Goal: Obtain resource: Obtain resource

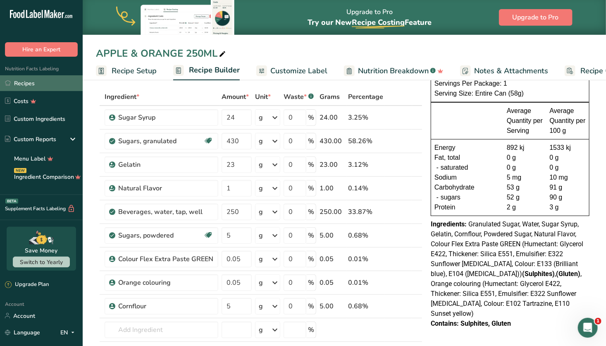
click at [32, 82] on link "Recipes" at bounding box center [41, 83] width 83 height 16
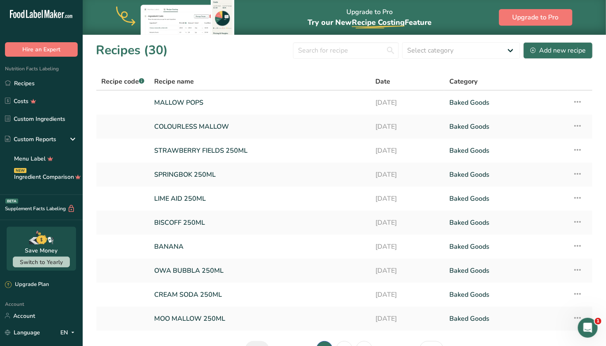
scroll to position [51, 0]
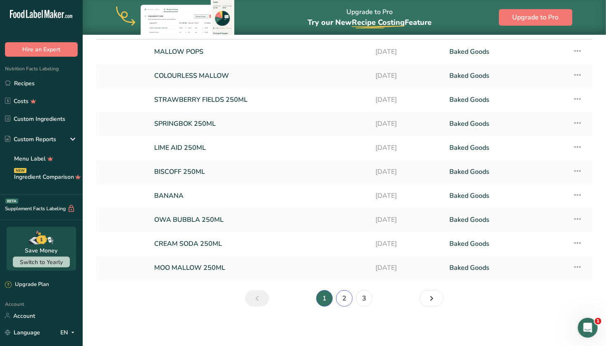
click at [341, 297] on link "2" at bounding box center [344, 298] width 17 height 17
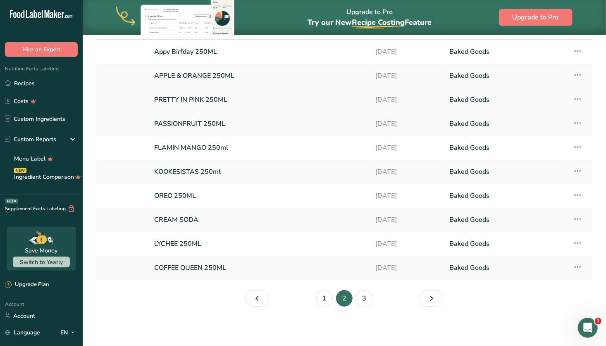
click at [232, 95] on link "PRETTY IN PINK 250ML" at bounding box center [260, 99] width 212 height 17
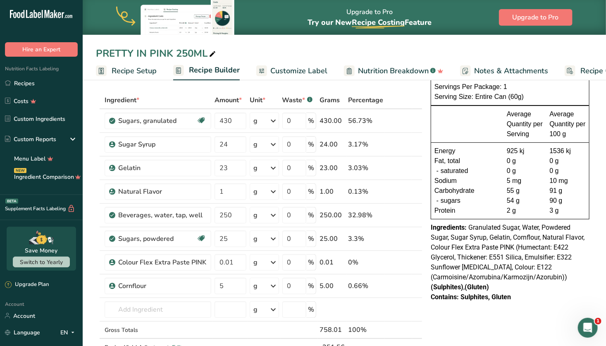
scroll to position [39, 0]
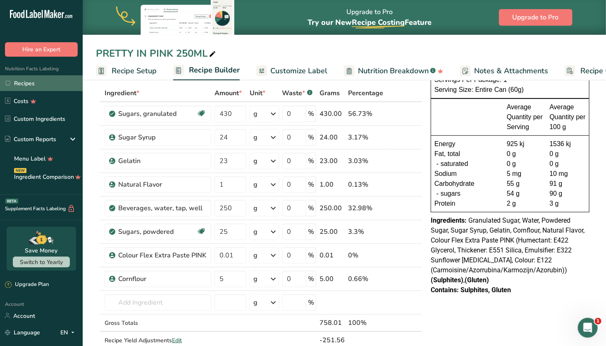
click at [33, 82] on link "Recipes" at bounding box center [41, 83] width 83 height 16
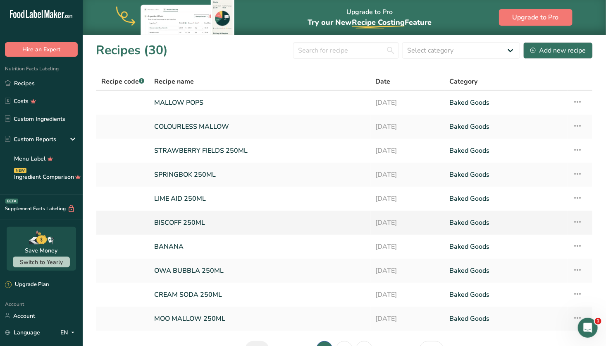
scroll to position [51, 0]
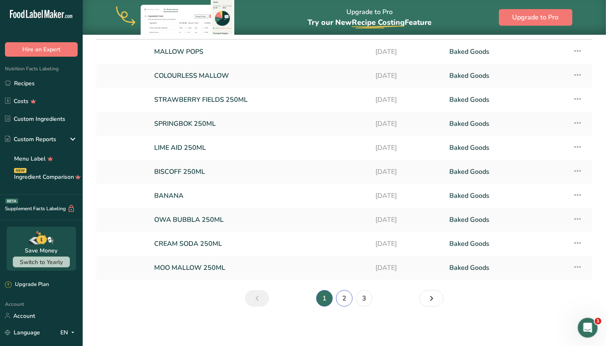
click at [349, 298] on link "2" at bounding box center [344, 298] width 17 height 17
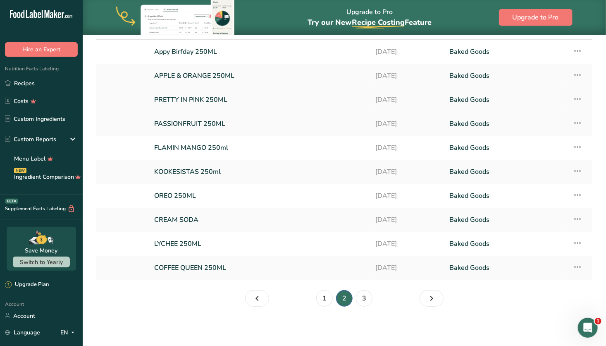
click at [272, 95] on link "PRETTY IN PINK 250ML" at bounding box center [260, 99] width 212 height 17
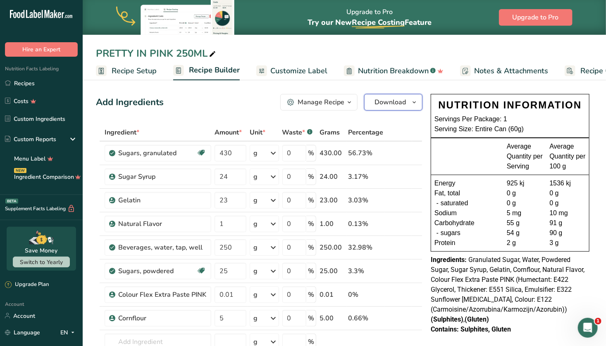
click at [401, 102] on span "Download" at bounding box center [389, 102] width 31 height 10
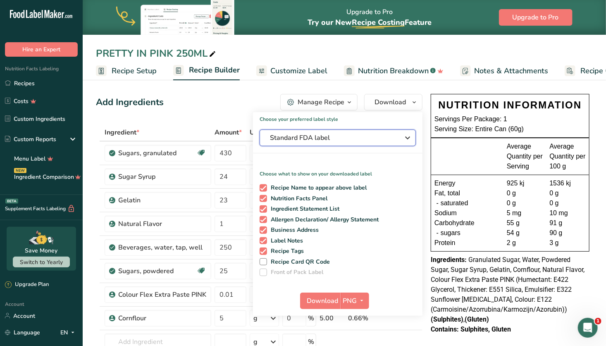
click at [348, 138] on span "Standard FDA label" at bounding box center [332, 138] width 124 height 10
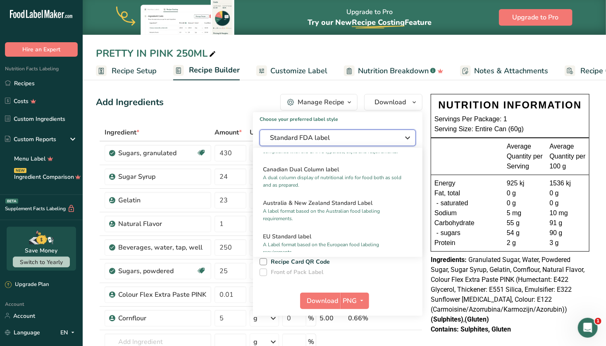
scroll to position [375, 0]
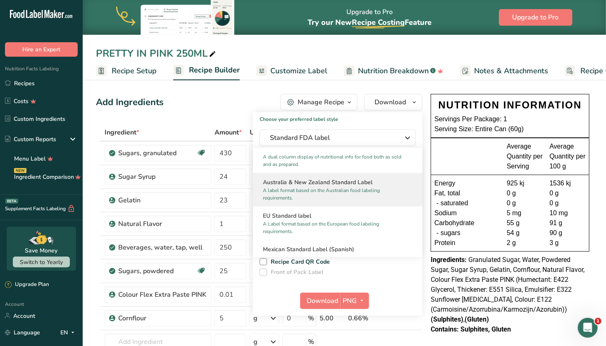
click at [339, 198] on p "A label format based on the Australian food labeling requirements." at bounding box center [334, 193] width 142 height 15
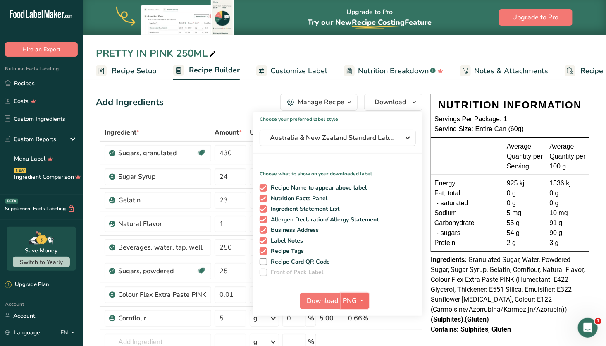
click at [355, 298] on span "PNG" at bounding box center [350, 301] width 14 height 10
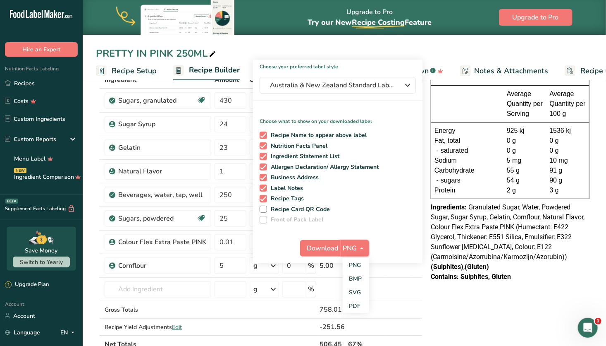
scroll to position [55, 0]
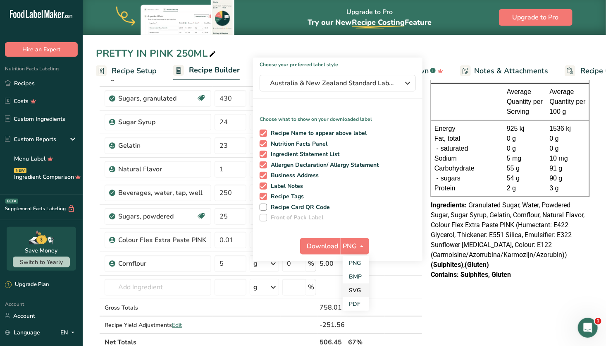
click at [358, 286] on link "SVG" at bounding box center [356, 290] width 26 height 14
click at [325, 245] on span "Download" at bounding box center [322, 246] width 31 height 10
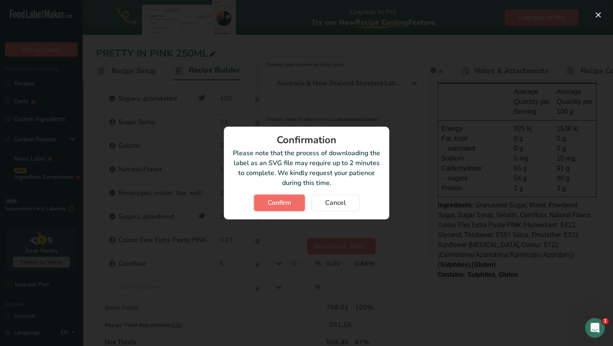
click at [280, 202] on span "Confirm" at bounding box center [279, 203] width 24 height 10
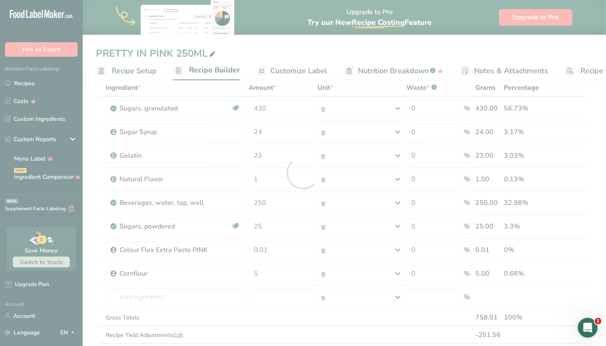
scroll to position [0, 0]
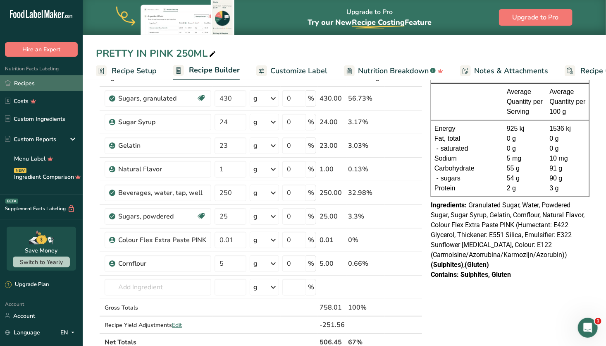
click at [52, 83] on link "Recipes" at bounding box center [41, 83] width 83 height 16
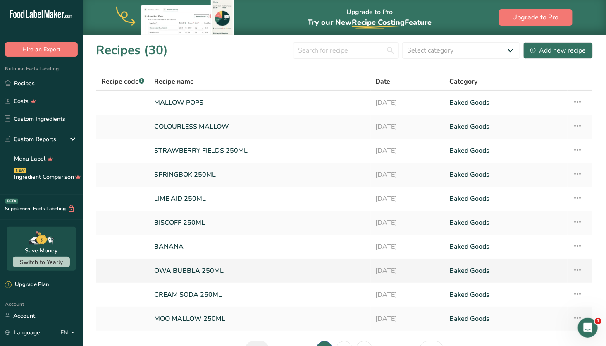
scroll to position [51, 0]
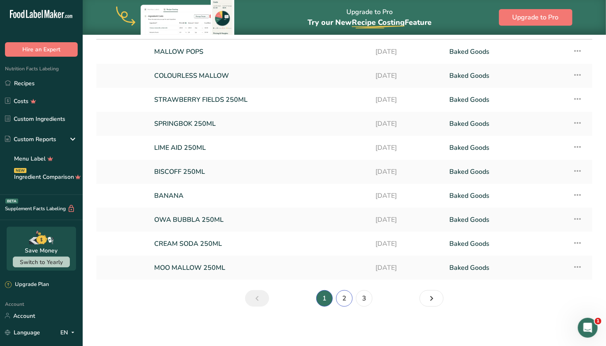
click at [341, 301] on link "2" at bounding box center [344, 298] width 17 height 17
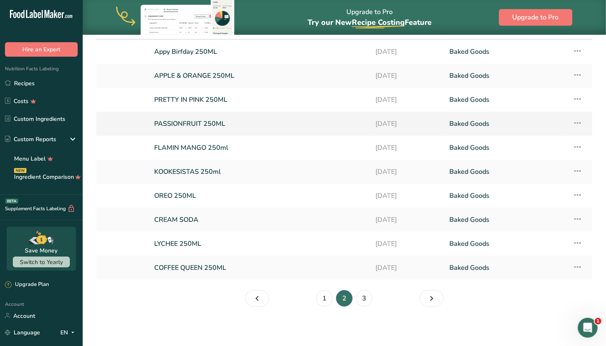
click at [253, 119] on link "PASSIONFRUIT 250ML" at bounding box center [260, 123] width 212 height 17
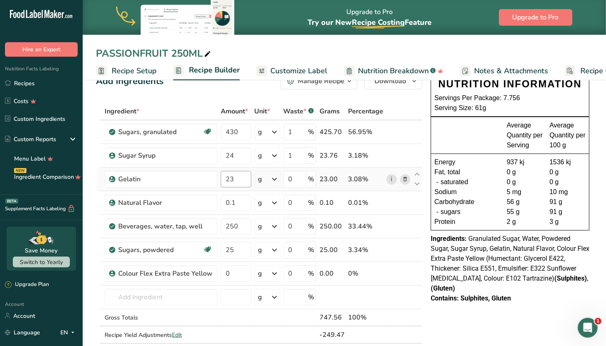
scroll to position [21, 0]
click at [129, 295] on input "text" at bounding box center [161, 296] width 113 height 17
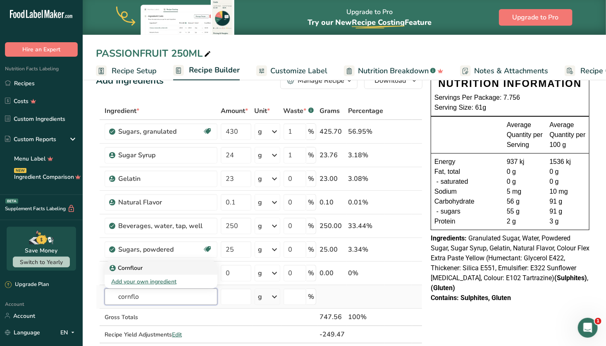
type input "cornflo"
click at [139, 267] on p "Cornflour" at bounding box center [126, 267] width 31 height 9
type input "Cornflour"
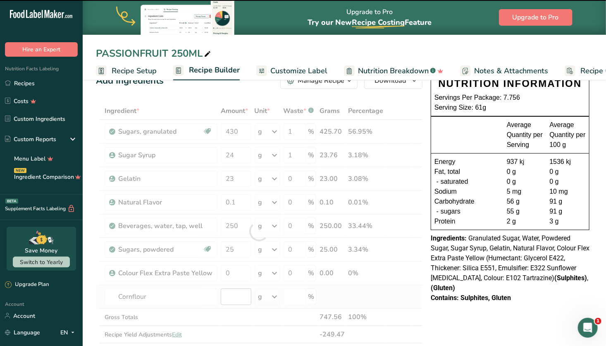
type input "0"
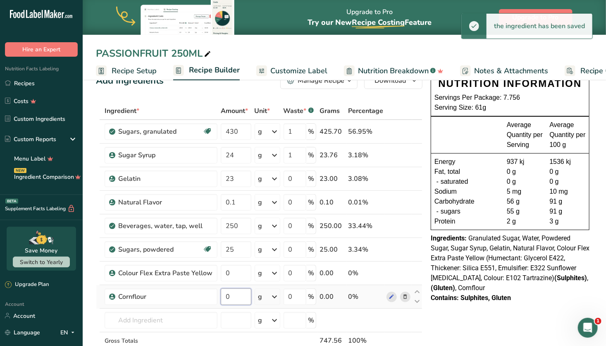
click at [234, 295] on input "0" at bounding box center [236, 296] width 31 height 17
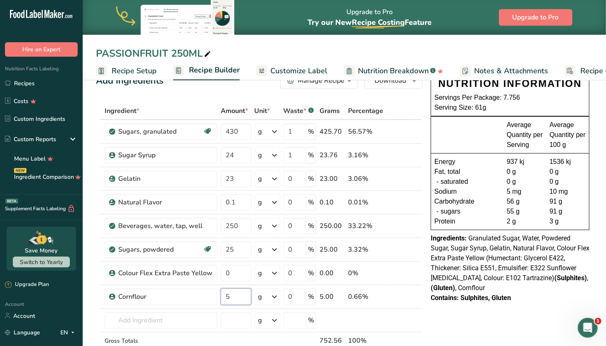
type input "5"
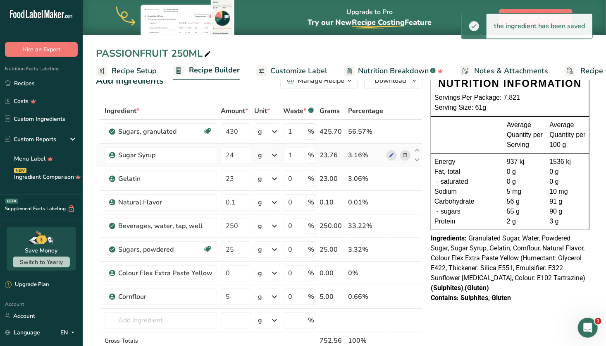
scroll to position [0, 0]
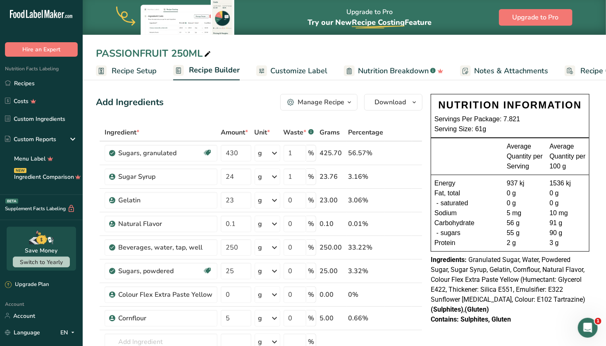
click at [308, 68] on span "Customize Label" at bounding box center [298, 70] width 57 height 11
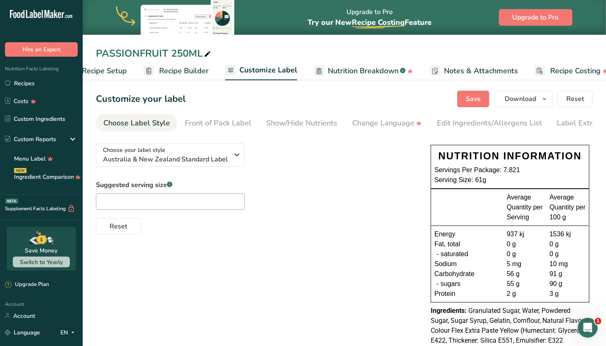
scroll to position [0, 45]
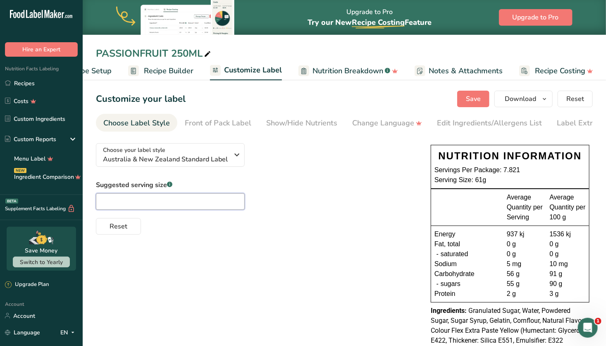
click at [156, 207] on input "text" at bounding box center [170, 201] width 149 height 17
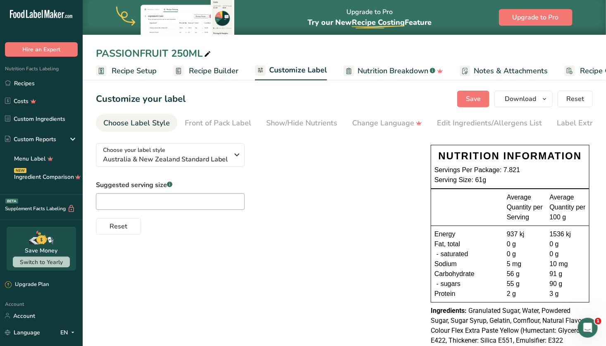
click at [147, 72] on span "Recipe Setup" at bounding box center [134, 70] width 45 height 11
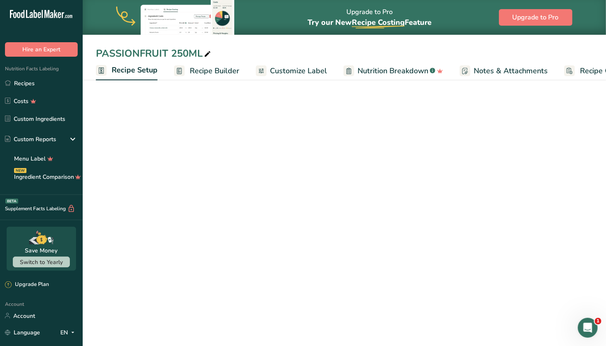
scroll to position [0, 3]
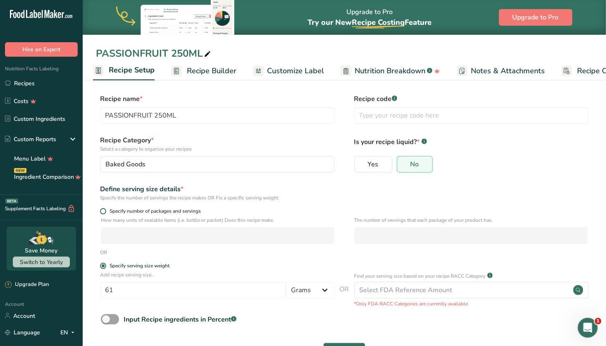
click at [103, 212] on span at bounding box center [103, 211] width 6 height 6
click at [103, 212] on input "Specify number of packages and servings" at bounding box center [102, 210] width 5 height 5
radio input "true"
radio input "false"
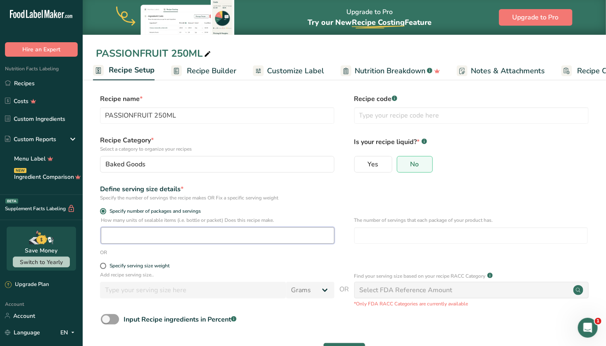
click at [117, 231] on input "number" at bounding box center [218, 235] width 234 height 17
type input "8"
click at [389, 237] on input "number" at bounding box center [471, 235] width 234 height 17
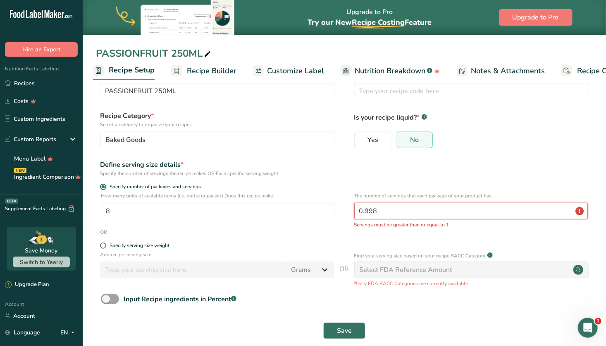
scroll to position [36, 0]
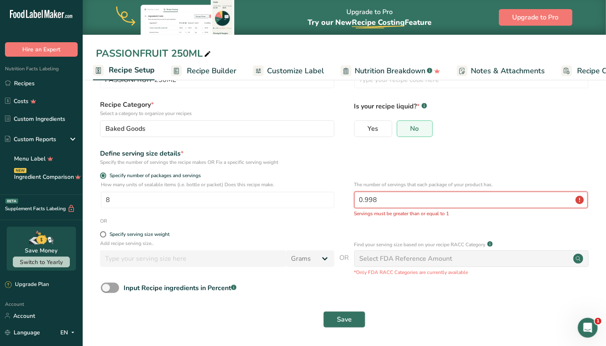
drag, startPoint x: 407, startPoint y: 194, endPoint x: 342, endPoint y: 193, distance: 64.9
click at [342, 193] on div "How many units of sealable items (i.e. bottle or packet) Does this recipe make.…" at bounding box center [344, 199] width 497 height 36
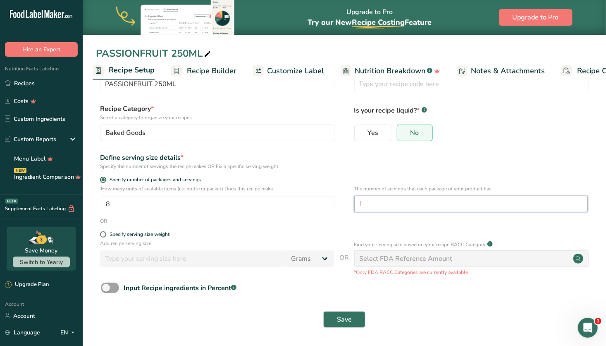
scroll to position [31, 0]
type input "1"
click at [310, 206] on input "8" at bounding box center [218, 204] width 234 height 17
click at [344, 318] on span "Save" at bounding box center [344, 319] width 15 height 10
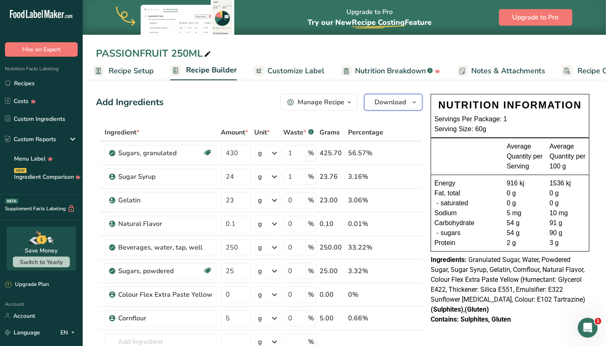
click at [397, 100] on span "Download" at bounding box center [389, 102] width 31 height 10
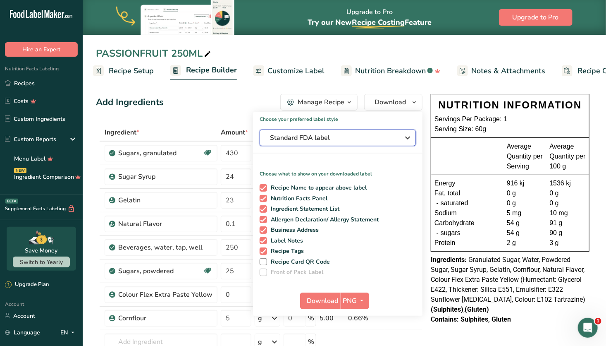
click at [343, 133] on span "Standard FDA label" at bounding box center [332, 138] width 124 height 10
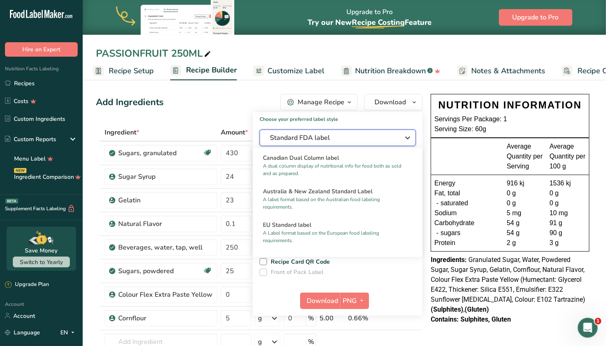
scroll to position [370, 0]
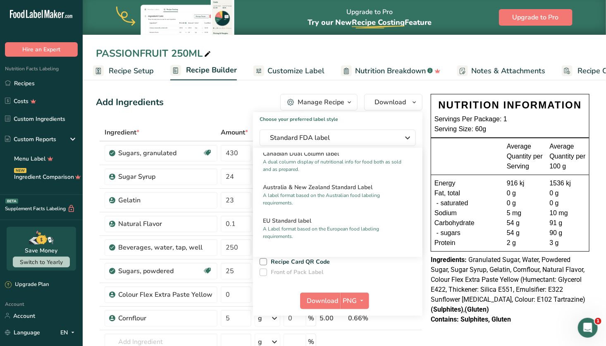
click at [346, 206] on p "A label format based on the Australian food labeling requirements." at bounding box center [334, 198] width 142 height 15
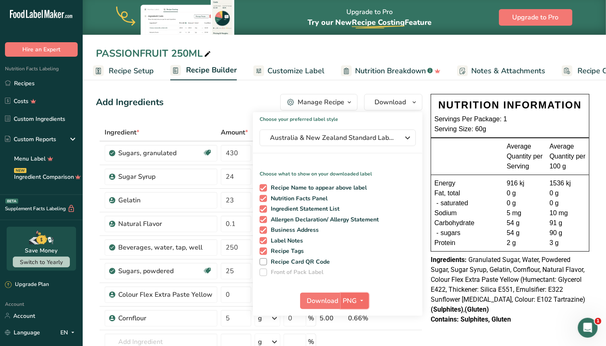
click at [359, 302] on icon "button" at bounding box center [362, 300] width 7 height 10
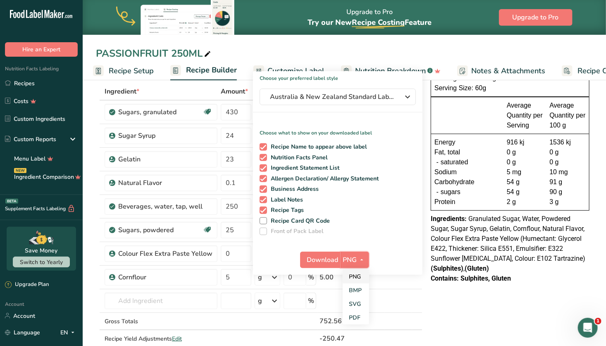
scroll to position [41, 0]
click at [358, 306] on link "SVG" at bounding box center [356, 303] width 26 height 14
click at [331, 258] on span "Download" at bounding box center [322, 259] width 31 height 10
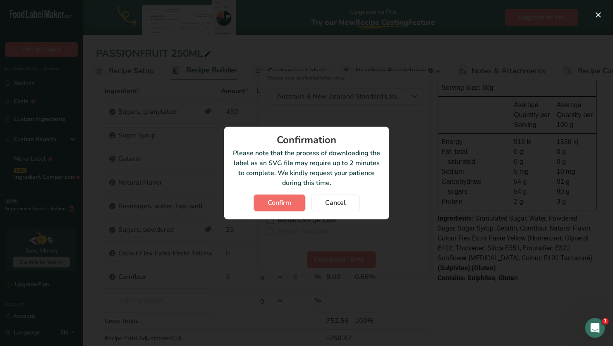
click at [290, 203] on span "Confirm" at bounding box center [279, 203] width 24 height 10
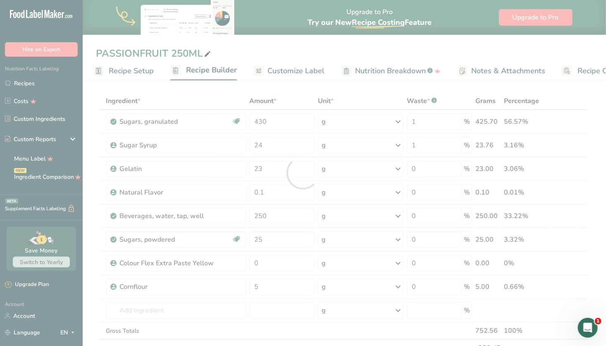
scroll to position [0, 0]
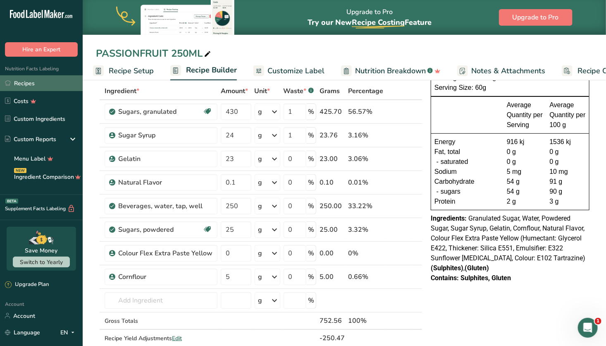
click at [35, 81] on link "Recipes" at bounding box center [41, 83] width 83 height 16
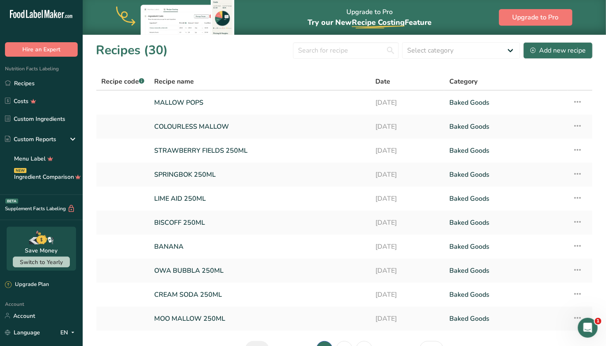
scroll to position [51, 0]
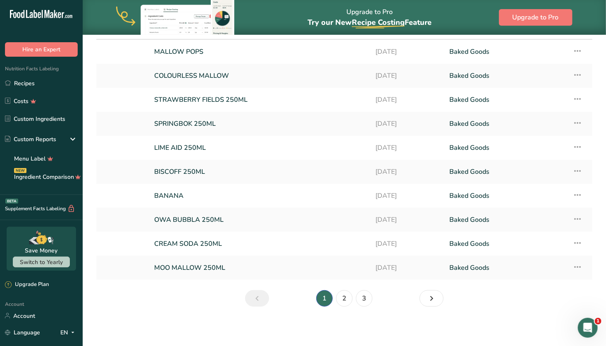
click at [353, 297] on li "2" at bounding box center [344, 298] width 20 height 17
click at [339, 296] on link "2" at bounding box center [344, 298] width 17 height 17
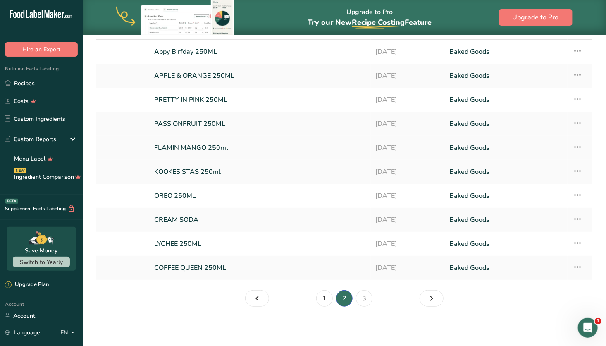
click at [217, 146] on link "FLAMIN MANGO 250ml" at bounding box center [260, 147] width 212 height 17
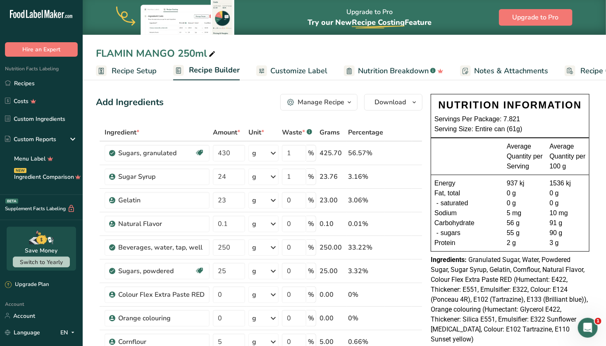
click at [144, 66] on span "Recipe Setup" at bounding box center [134, 70] width 45 height 11
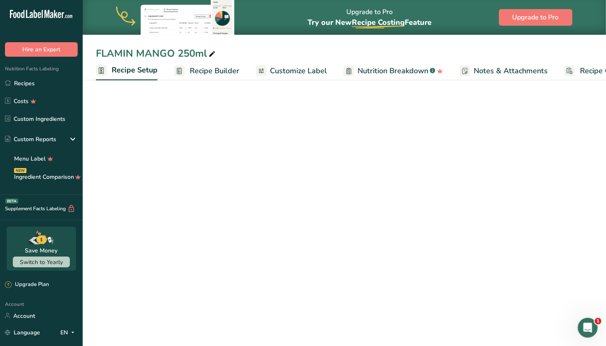
scroll to position [0, 3]
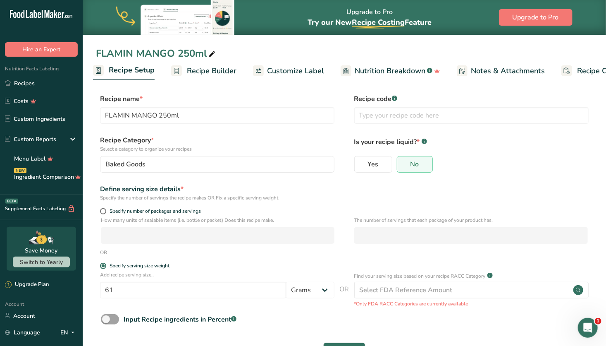
click at [99, 211] on div "Specify number of packages and servings" at bounding box center [344, 212] width 497 height 8
click at [104, 210] on span at bounding box center [103, 211] width 6 height 6
click at [104, 210] on input "Specify number of packages and servings" at bounding box center [102, 210] width 5 height 5
radio input "true"
radio input "false"
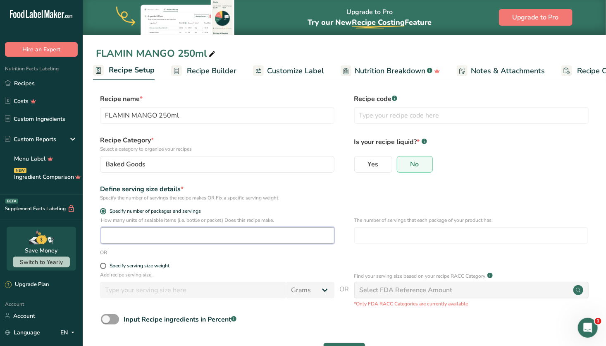
click at [138, 241] on input "number" at bounding box center [218, 235] width 234 height 17
type input "8"
click at [363, 238] on input "number" at bounding box center [471, 235] width 234 height 17
type input "1"
click at [369, 198] on div "Define serving size details * Specify the number of servings the recipe makes O…" at bounding box center [344, 192] width 497 height 17
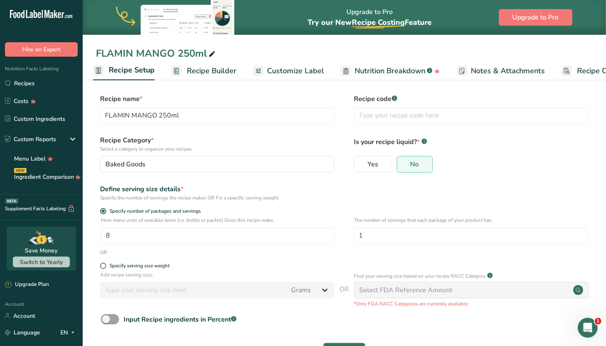
click at [310, 73] on span "Customize Label" at bounding box center [295, 70] width 57 height 11
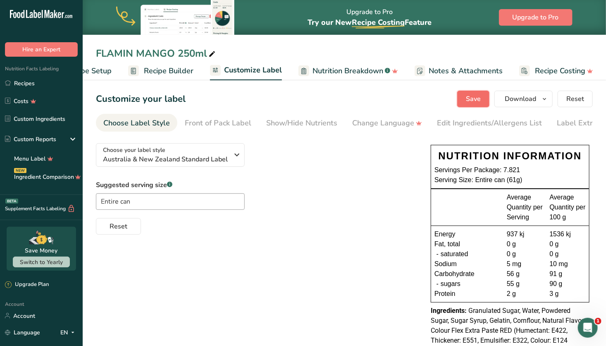
click at [477, 96] on span "Save" at bounding box center [473, 99] width 15 height 10
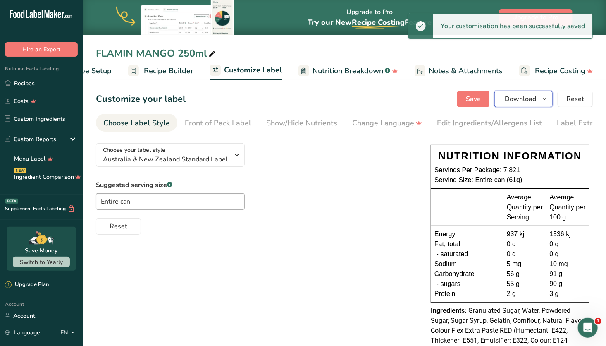
click at [522, 98] on span "Download" at bounding box center [520, 99] width 31 height 10
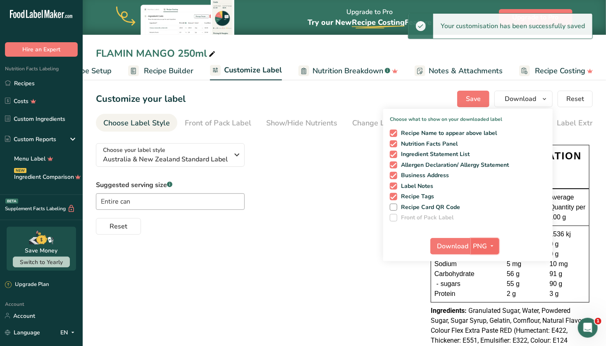
click at [490, 243] on icon "button" at bounding box center [492, 246] width 7 height 10
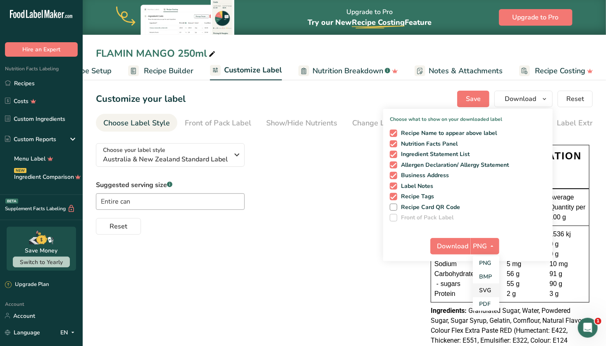
click at [489, 288] on link "SVG" at bounding box center [486, 290] width 26 height 14
click at [459, 238] on button "Download" at bounding box center [450, 246] width 41 height 17
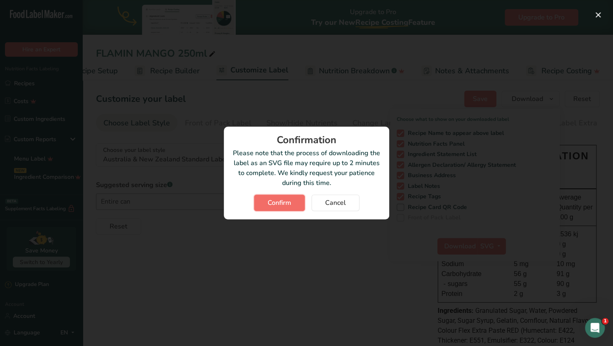
click at [286, 199] on span "Confirm" at bounding box center [279, 203] width 24 height 10
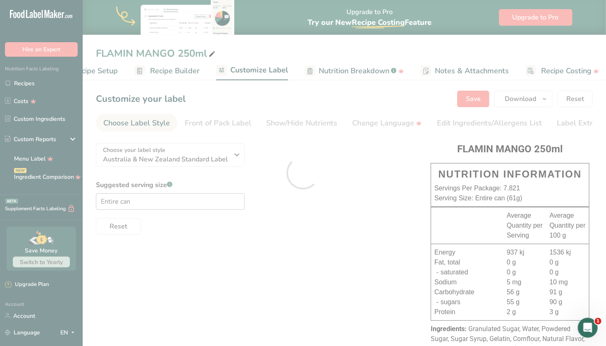
scroll to position [0, 0]
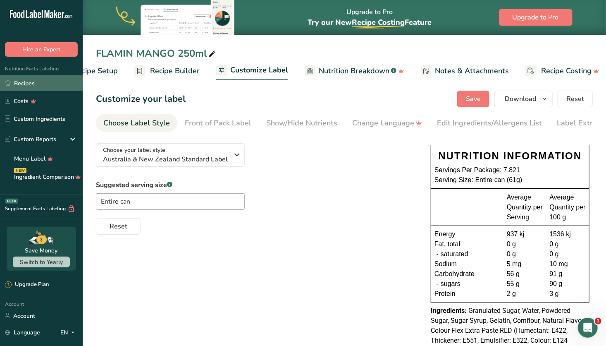
click at [52, 82] on link "Recipes" at bounding box center [41, 83] width 83 height 16
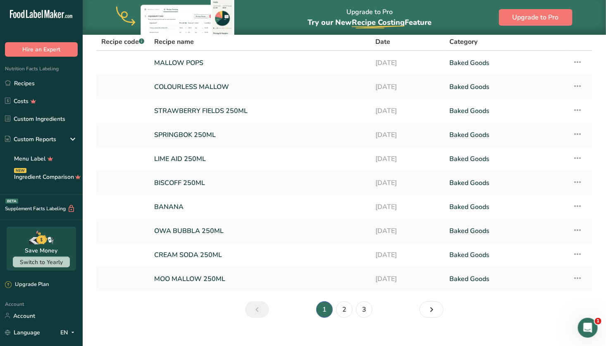
scroll to position [51, 0]
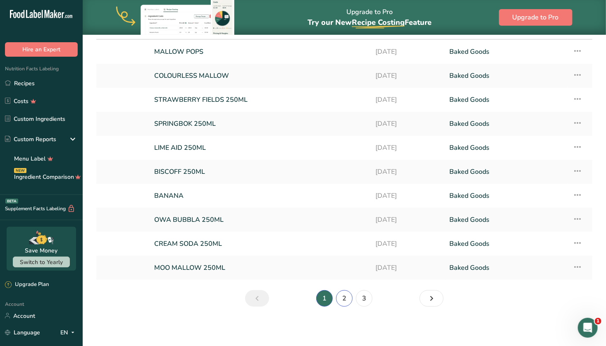
click at [344, 296] on link "2" at bounding box center [344, 298] width 17 height 17
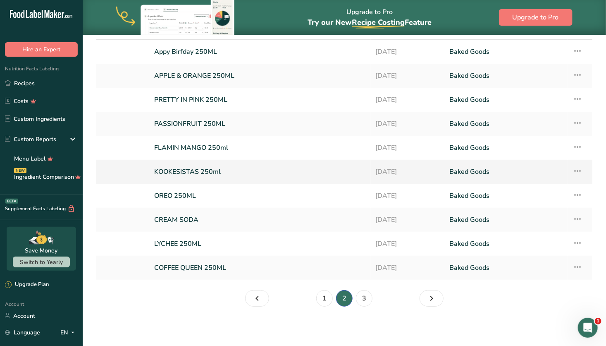
click at [300, 176] on link "KOOKESISTAS 250ml" at bounding box center [260, 171] width 212 height 17
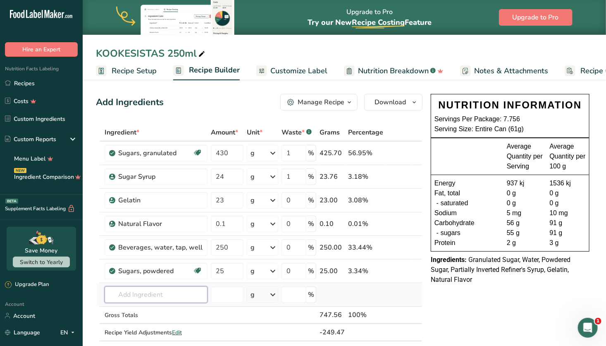
click at [133, 288] on input "text" at bounding box center [156, 294] width 103 height 17
type input "cornflo"
click at [142, 266] on p "Cornflour" at bounding box center [126, 265] width 31 height 9
type input "Cornflour"
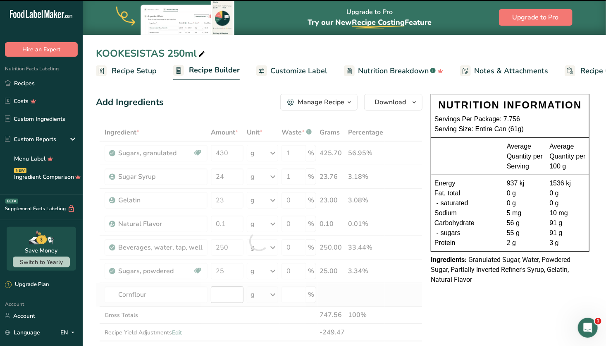
type input "0"
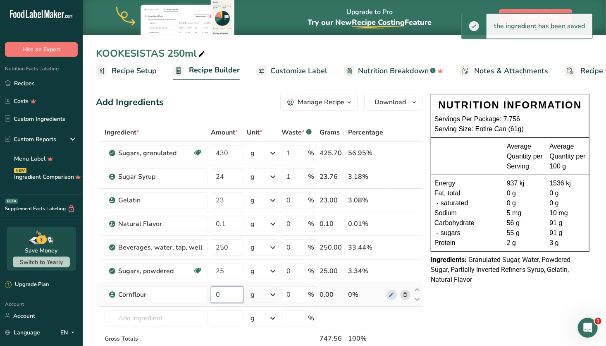
click at [222, 293] on input "0" at bounding box center [227, 294] width 33 height 17
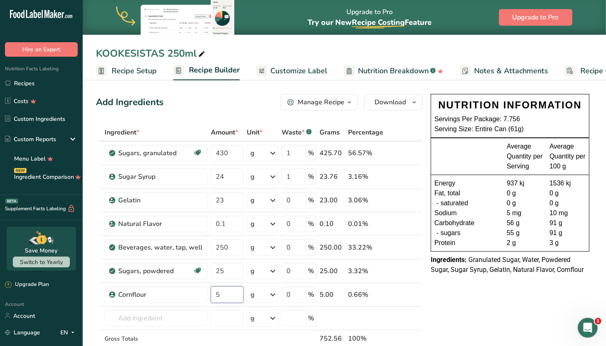
type input "5"
click at [142, 68] on span "Recipe Setup" at bounding box center [134, 70] width 45 height 11
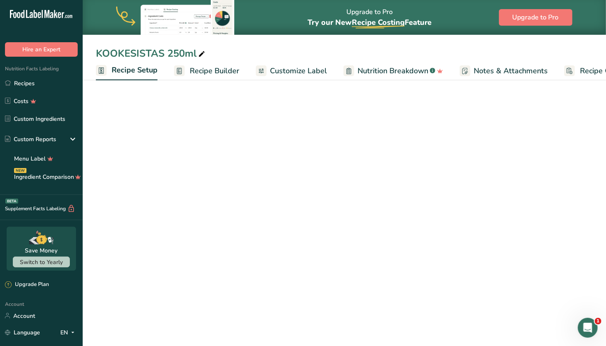
scroll to position [0, 3]
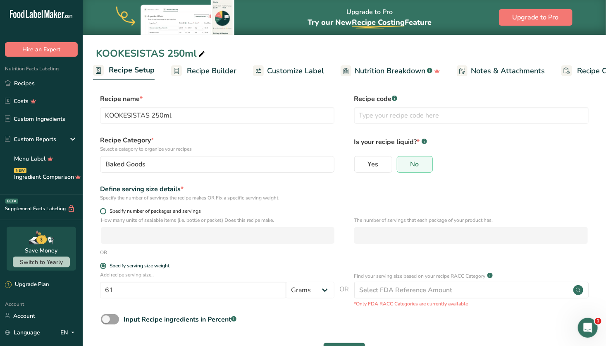
click at [100, 208] on label "Specify number of packages and servings" at bounding box center [217, 211] width 234 height 6
click at [100, 208] on input "Specify number of packages and servings" at bounding box center [102, 210] width 5 height 5
radio input "true"
radio input "false"
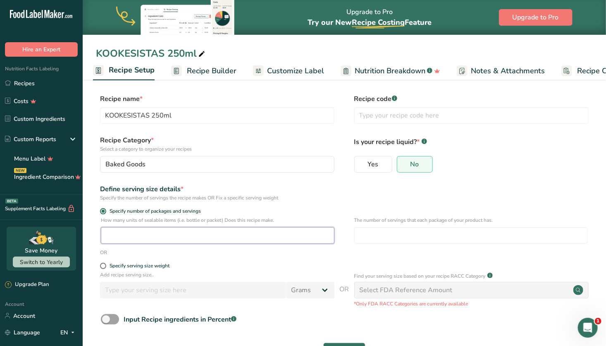
click at [126, 242] on input "number" at bounding box center [218, 235] width 234 height 17
type input "8"
click at [398, 239] on input "number" at bounding box center [471, 235] width 234 height 17
type input "1"
click at [435, 199] on div "Define serving size details * Specify the number of servings the recipe makes O…" at bounding box center [344, 192] width 497 height 17
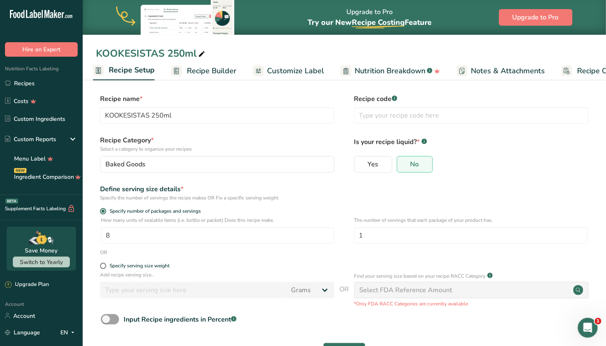
scroll to position [31, 0]
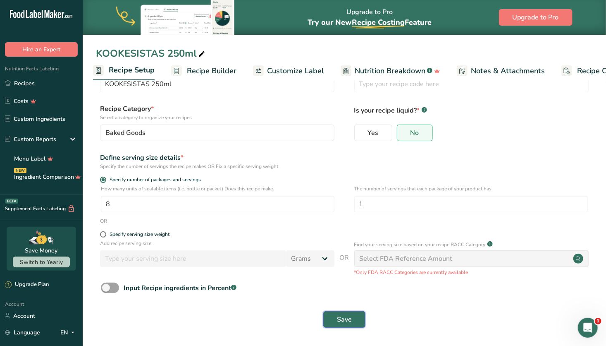
click at [337, 315] on span "Save" at bounding box center [344, 319] width 15 height 10
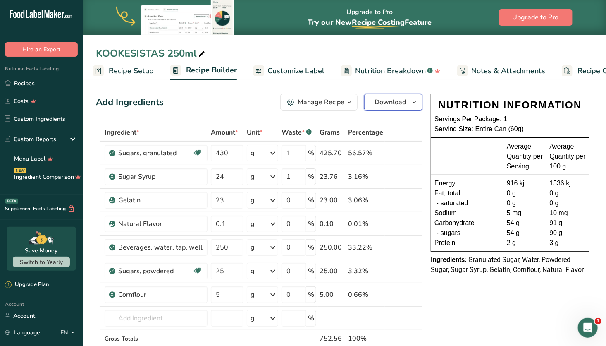
click at [399, 104] on span "Download" at bounding box center [389, 102] width 31 height 10
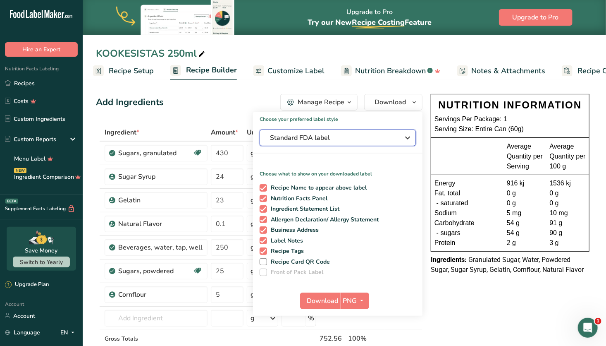
click at [355, 136] on span "Standard FDA label" at bounding box center [332, 138] width 124 height 10
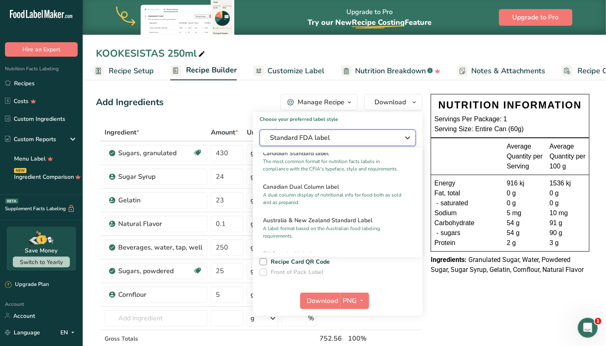
scroll to position [374, 0]
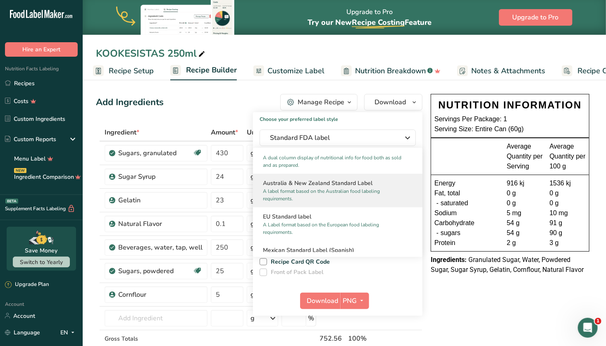
click at [352, 202] on p "A label format based on the Australian food labeling requirements." at bounding box center [334, 194] width 142 height 15
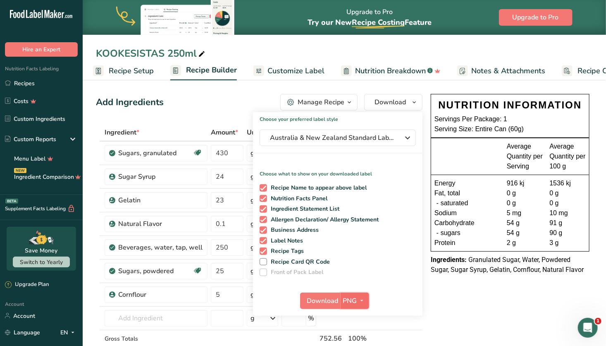
click at [359, 301] on icon "button" at bounding box center [362, 300] width 7 height 10
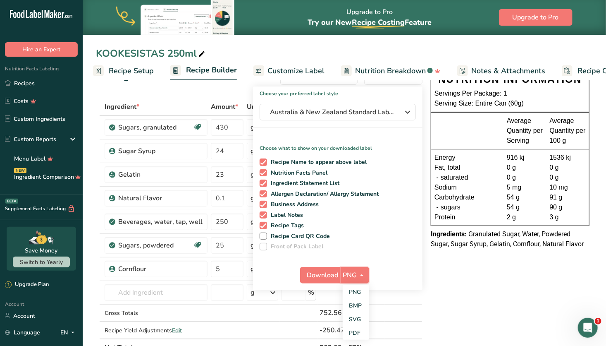
scroll to position [60, 0]
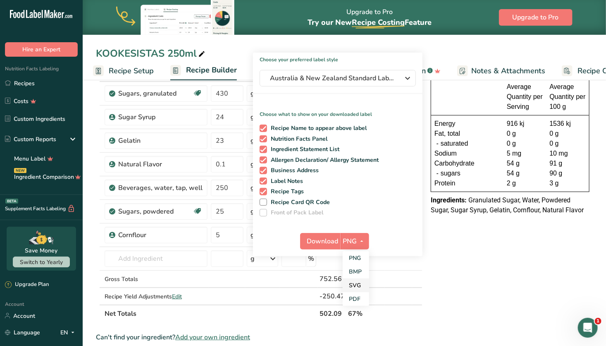
click at [358, 284] on link "SVG" at bounding box center [356, 285] width 26 height 14
click at [328, 237] on span "Download" at bounding box center [322, 241] width 31 height 10
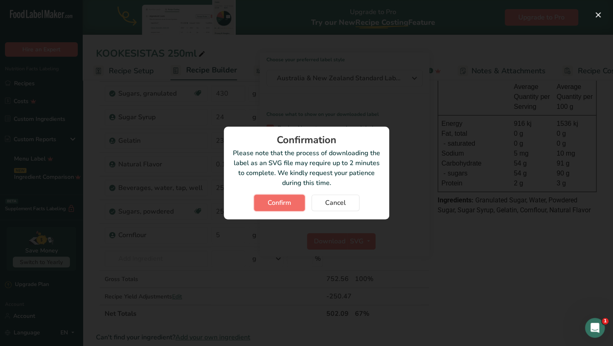
click at [289, 198] on span "Confirm" at bounding box center [279, 203] width 24 height 10
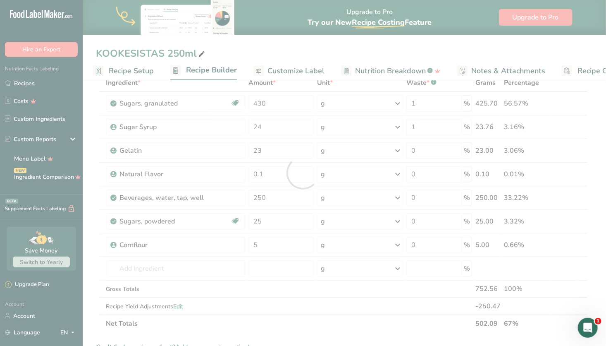
scroll to position [0, 0]
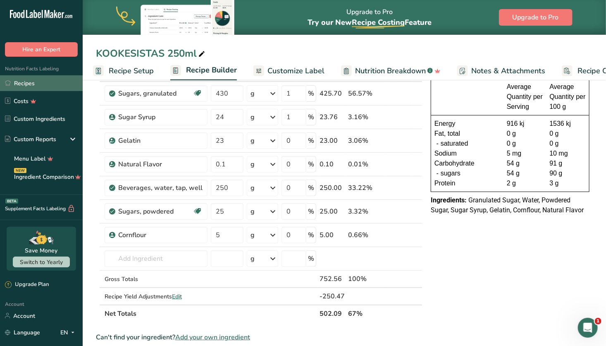
click at [45, 81] on link "Recipes" at bounding box center [41, 83] width 83 height 16
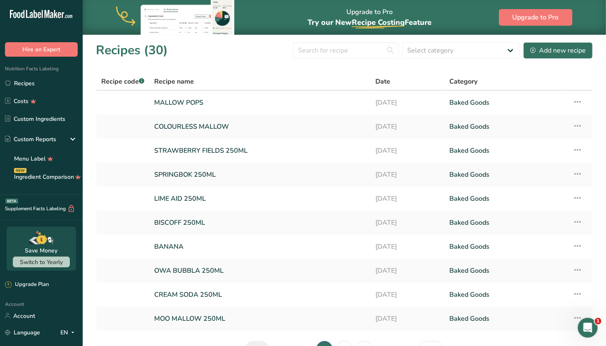
scroll to position [51, 0]
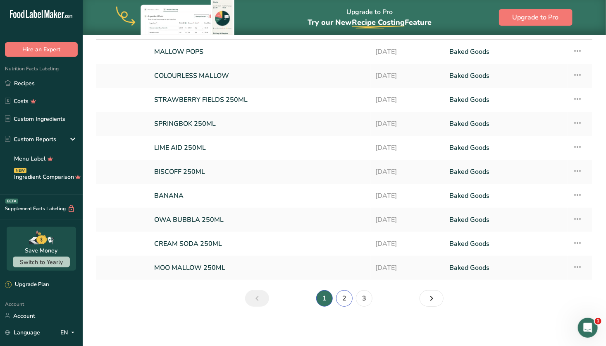
click at [351, 297] on link "2" at bounding box center [344, 298] width 17 height 17
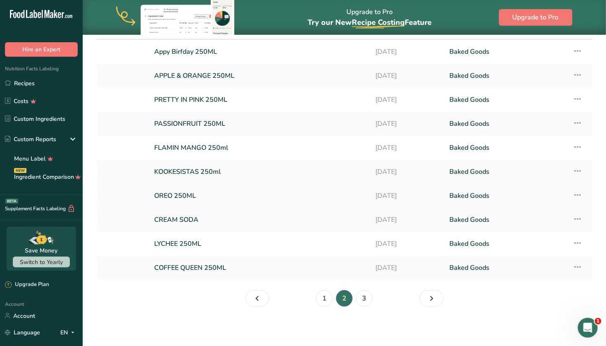
click at [238, 194] on link "OREO 250ML" at bounding box center [260, 195] width 212 height 17
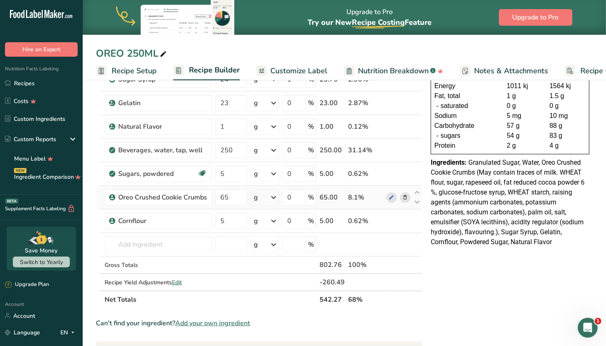
scroll to position [98, 0]
click at [39, 81] on link "Recipes" at bounding box center [41, 83] width 83 height 16
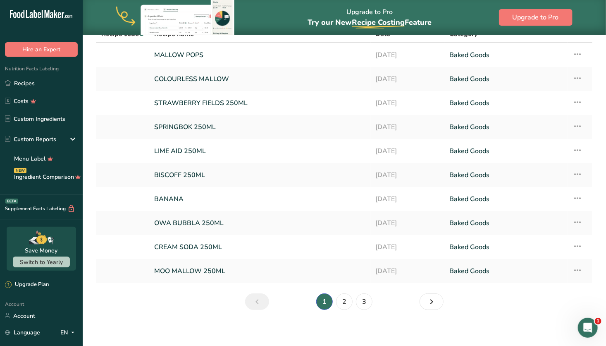
scroll to position [48, 0]
click at [348, 299] on link "2" at bounding box center [344, 301] width 17 height 17
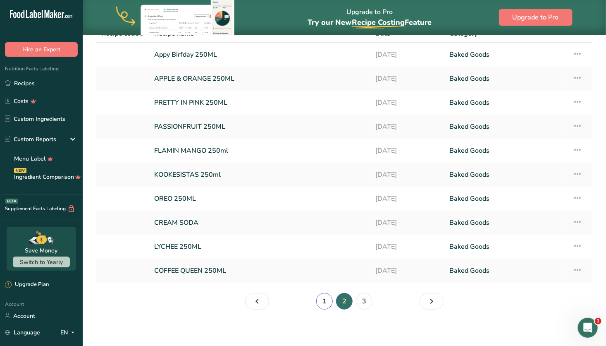
click at [323, 301] on link "1" at bounding box center [324, 301] width 17 height 17
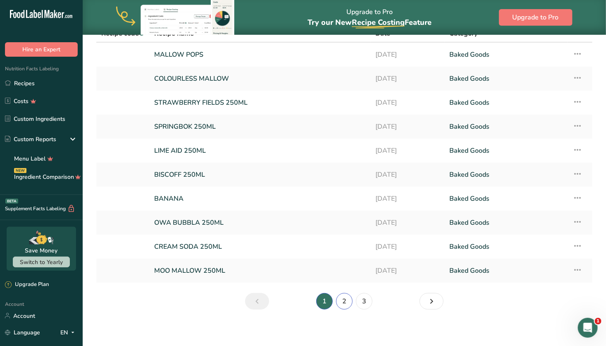
click at [346, 300] on link "2" at bounding box center [344, 301] width 17 height 17
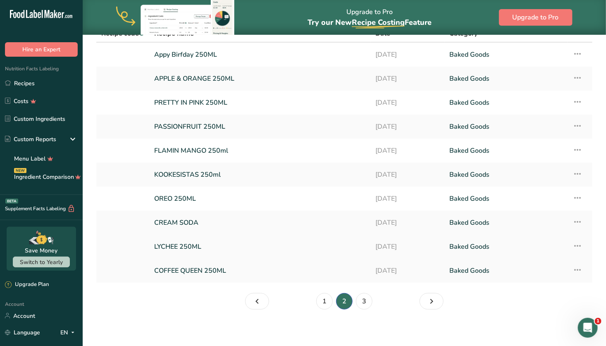
click at [218, 245] on link "LYCHEE 250ML" at bounding box center [260, 246] width 212 height 17
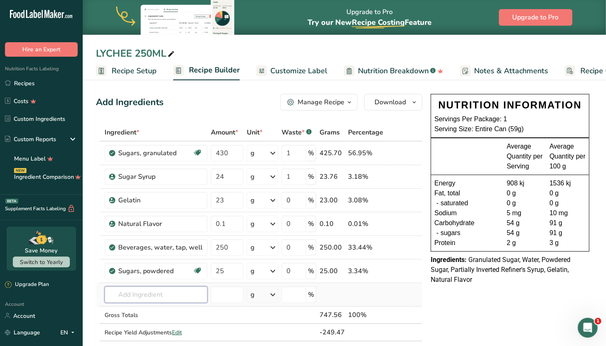
click at [159, 293] on input "text" at bounding box center [156, 294] width 103 height 17
type input "cornflou"
click at [138, 265] on p "Cornflour" at bounding box center [126, 265] width 31 height 9
type input "Cornflour"
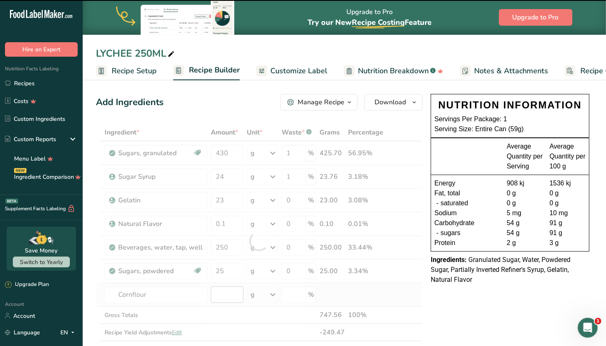
type input "0"
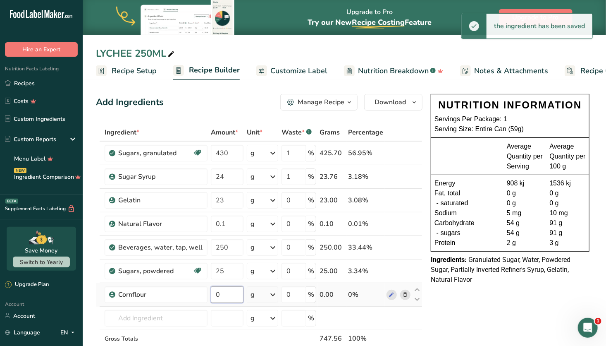
click at [222, 294] on input "0" at bounding box center [227, 294] width 33 height 17
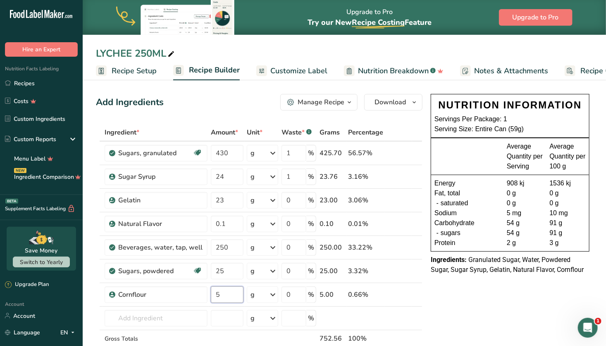
type input "5"
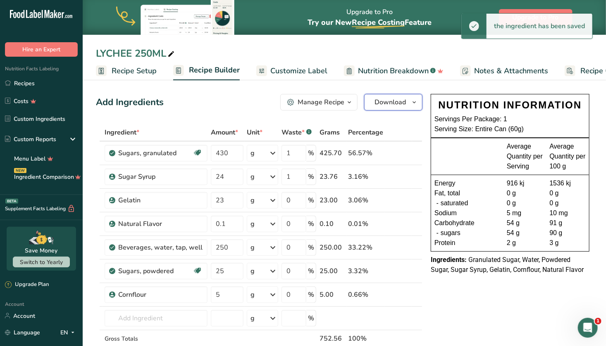
click at [399, 101] on span "Download" at bounding box center [389, 102] width 31 height 10
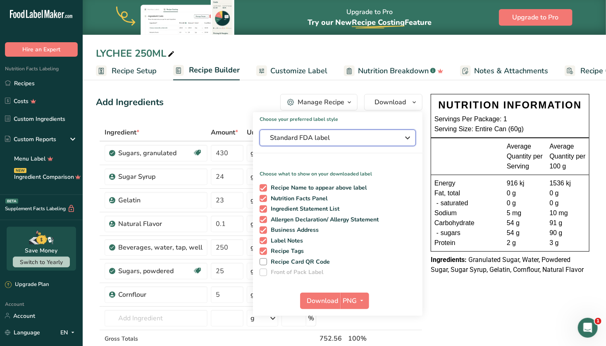
click at [353, 140] on span "Standard FDA label" at bounding box center [332, 138] width 124 height 10
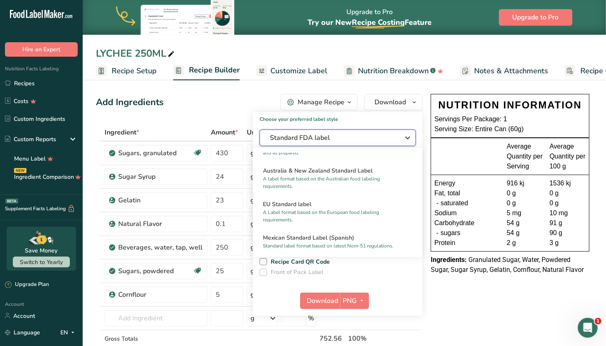
scroll to position [387, 0]
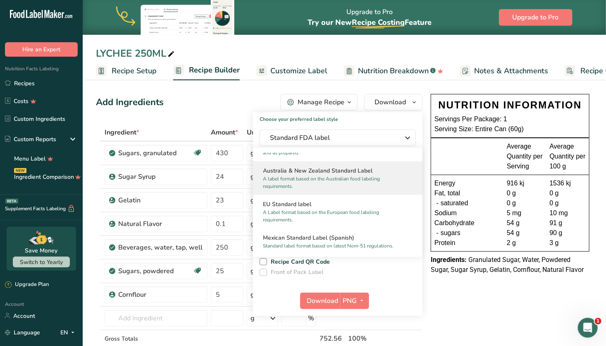
click at [339, 184] on p "A label format based on the Australian food labeling requirements." at bounding box center [334, 182] width 142 height 15
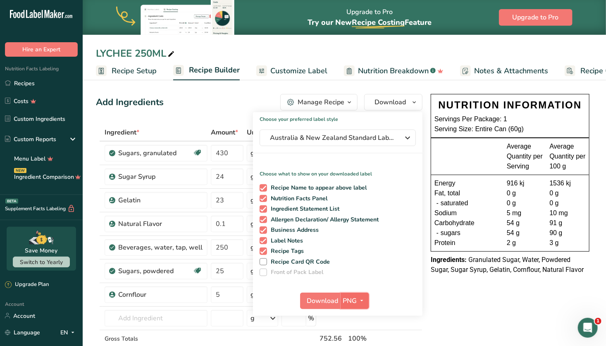
click at [355, 304] on span "PNG" at bounding box center [350, 301] width 14 height 10
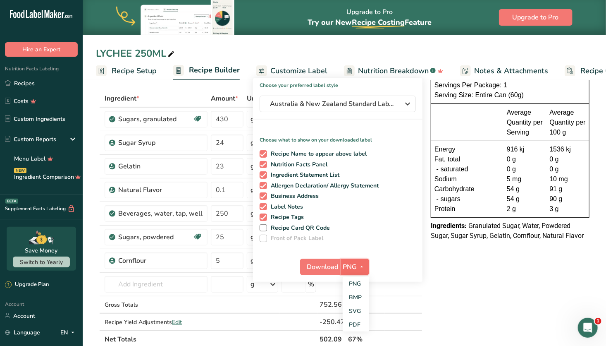
scroll to position [46, 0]
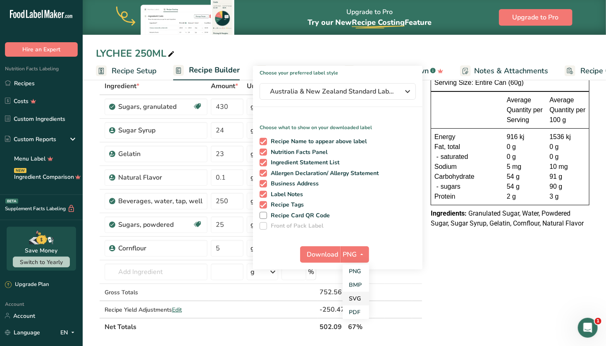
click at [357, 298] on link "SVG" at bounding box center [356, 298] width 26 height 14
click at [331, 250] on span "Download" at bounding box center [322, 254] width 31 height 10
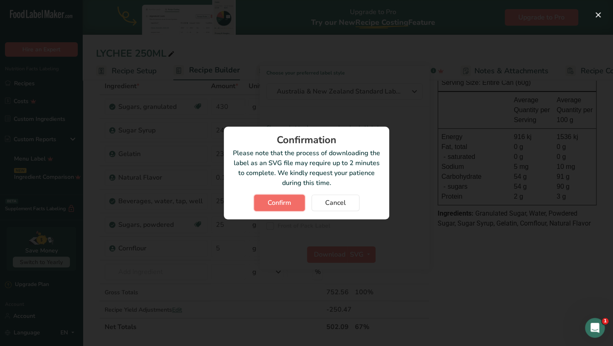
click at [293, 201] on button "Confirm" at bounding box center [279, 202] width 51 height 17
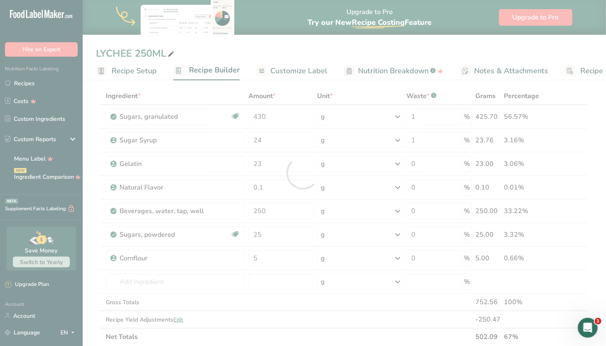
scroll to position [0, 0]
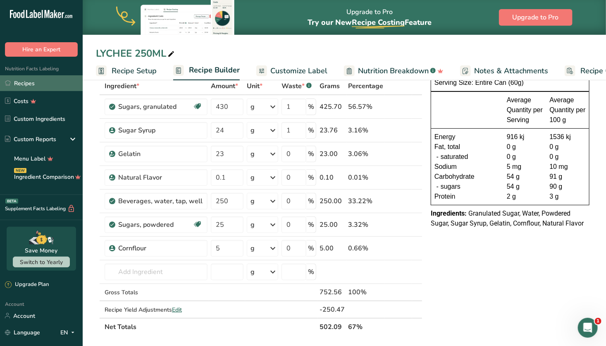
click at [39, 87] on link "Recipes" at bounding box center [41, 83] width 83 height 16
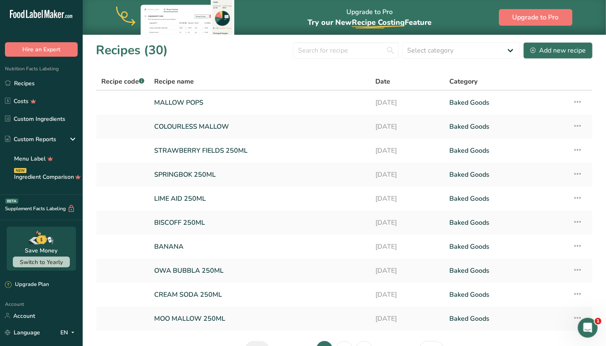
scroll to position [51, 0]
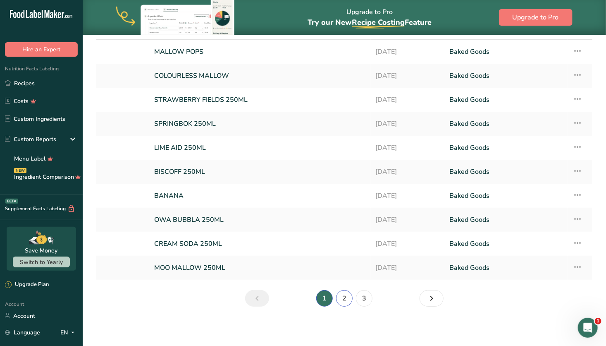
click at [339, 302] on link "2" at bounding box center [344, 298] width 17 height 17
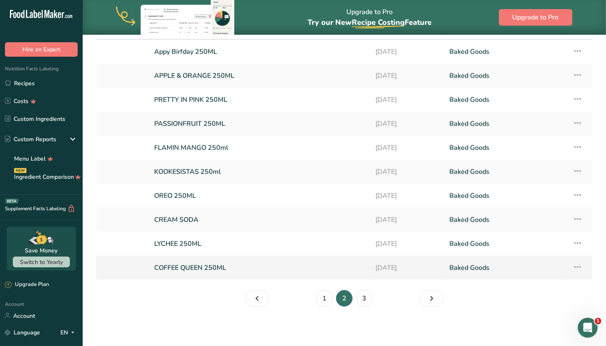
click at [212, 268] on link "COFFEE QUEEN 250ML" at bounding box center [260, 267] width 212 height 17
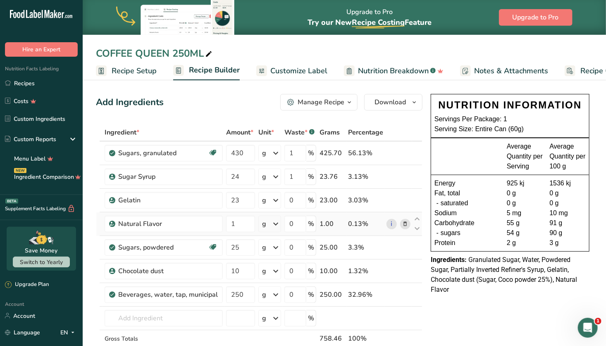
scroll to position [28, 0]
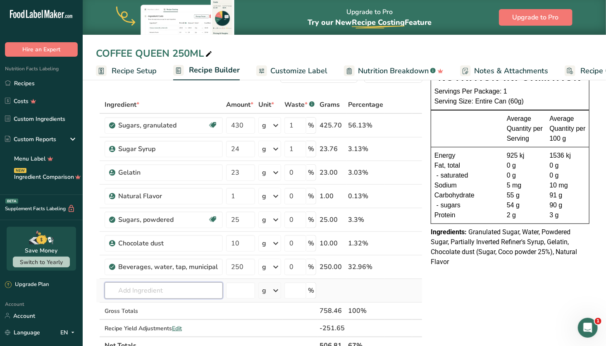
click at [144, 289] on input "text" at bounding box center [164, 290] width 118 height 17
type input "cornflo"
click at [151, 260] on div "Cornflour" at bounding box center [157, 261] width 92 height 9
type input "Cornflour"
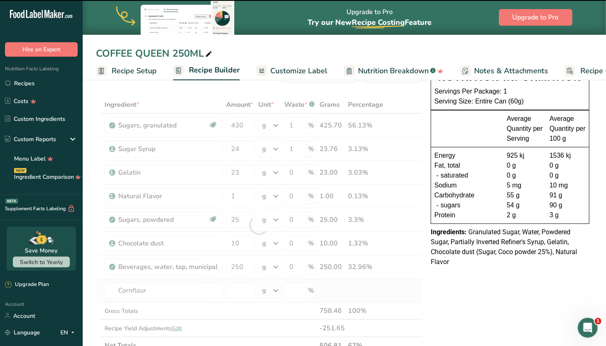
type input "0"
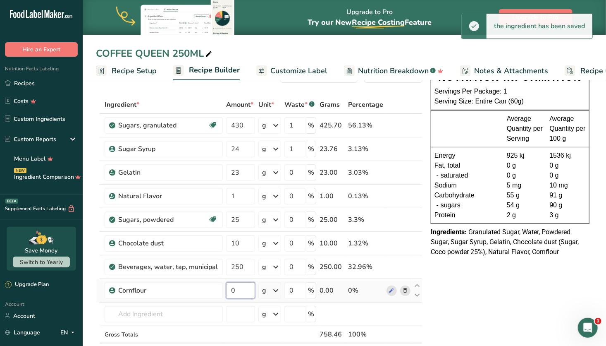
click at [240, 286] on input "0" at bounding box center [240, 290] width 29 height 17
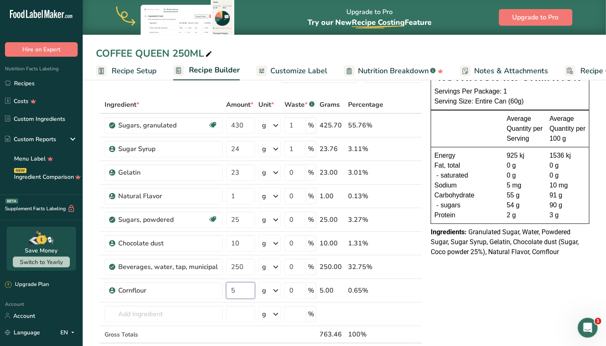
type input "5"
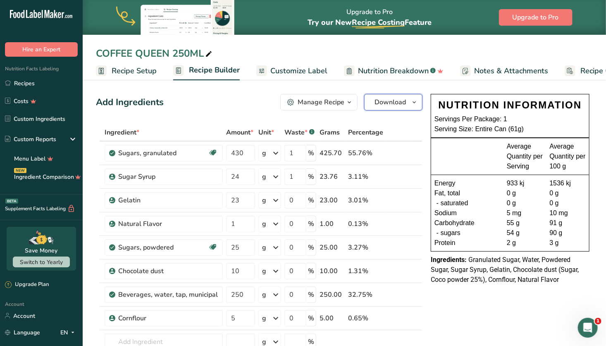
click at [399, 103] on span "Download" at bounding box center [389, 102] width 31 height 10
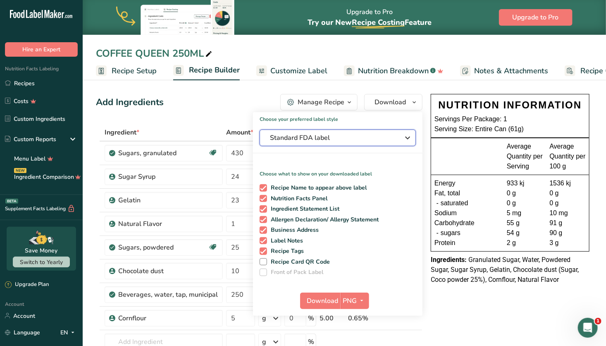
click at [341, 133] on span "Standard FDA label" at bounding box center [332, 138] width 124 height 10
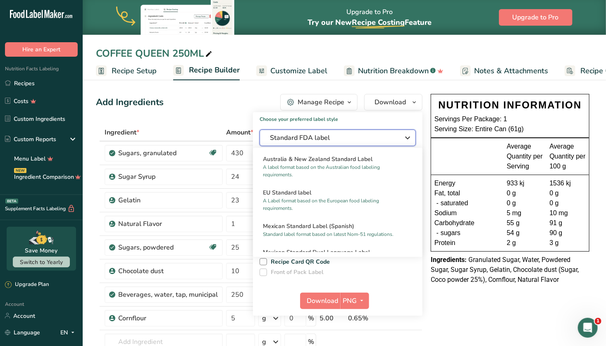
scroll to position [400, 0]
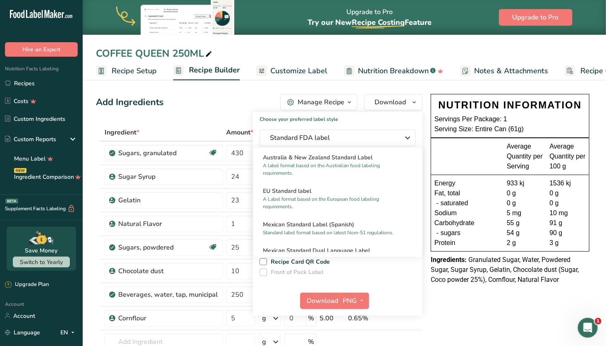
click at [321, 162] on h2 "Australia & New Zealand Standard Label" at bounding box center [338, 157] width 150 height 9
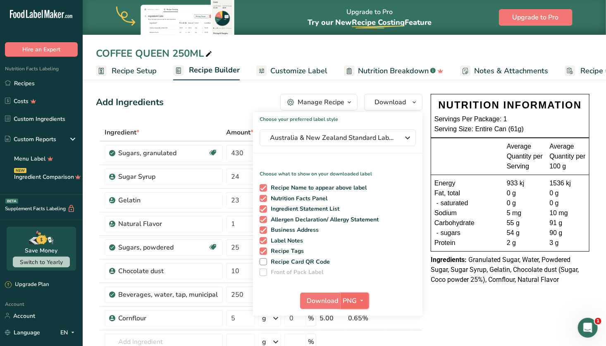
click at [355, 299] on span "PNG" at bounding box center [350, 301] width 14 height 10
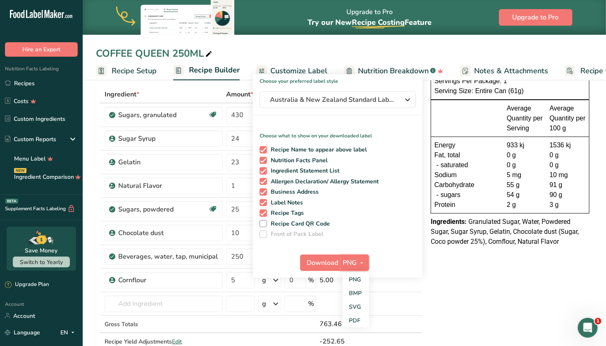
scroll to position [43, 0]
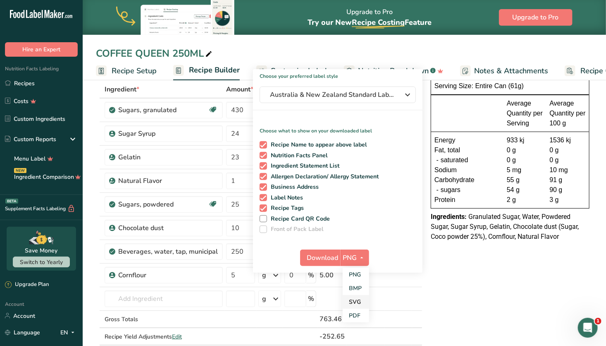
click at [356, 300] on link "SVG" at bounding box center [356, 302] width 26 height 14
click at [326, 255] on span "Download" at bounding box center [322, 258] width 31 height 10
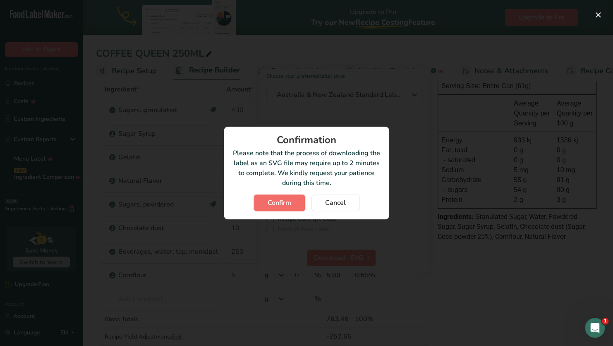
click at [291, 198] on button "Confirm" at bounding box center [279, 202] width 51 height 17
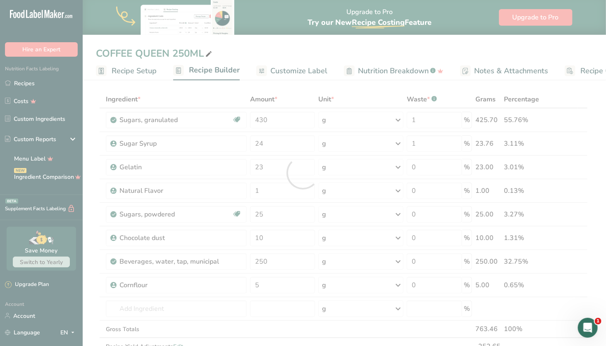
scroll to position [0, 0]
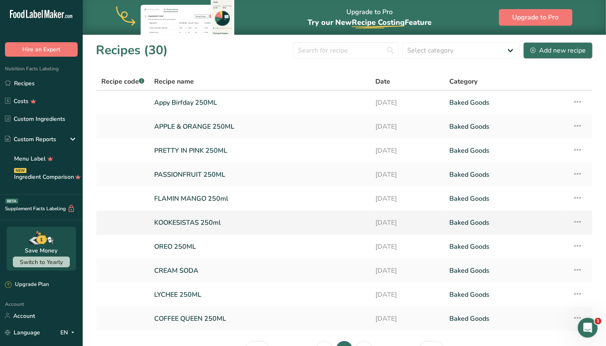
scroll to position [51, 0]
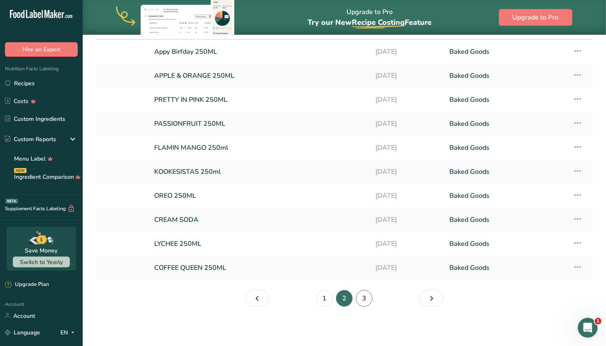
click at [365, 299] on link "3" at bounding box center [364, 298] width 17 height 17
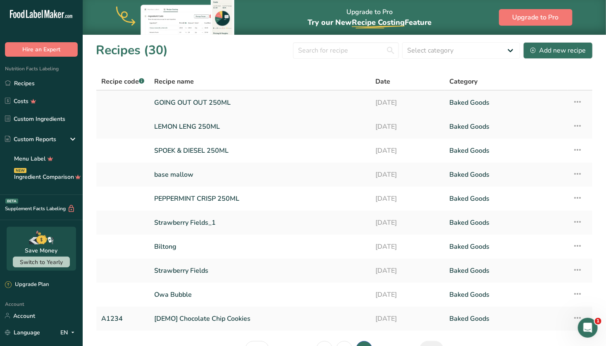
click at [252, 103] on link "GOING OUT OUT 250ML" at bounding box center [259, 102] width 211 height 17
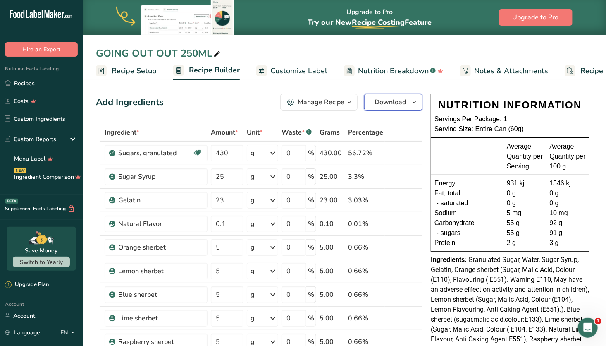
click at [399, 103] on span "Download" at bounding box center [389, 102] width 31 height 10
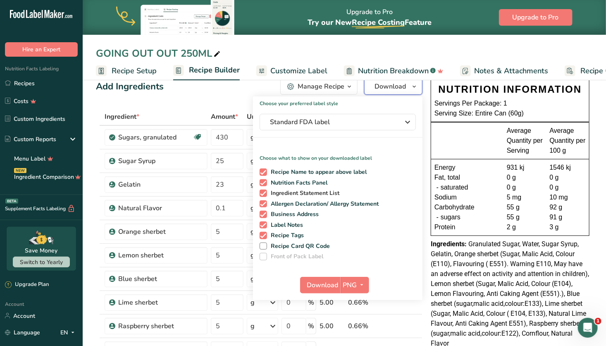
scroll to position [16, 0]
click at [356, 283] on span "PNG" at bounding box center [350, 284] width 14 height 10
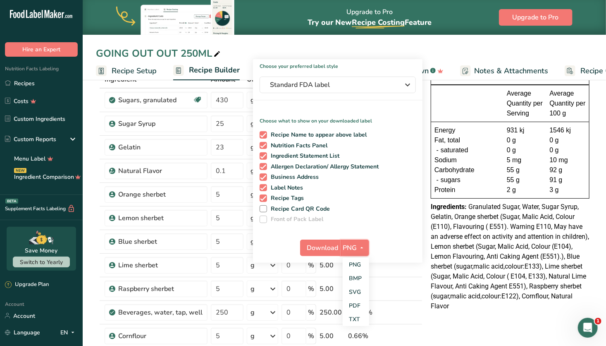
scroll to position [55, 0]
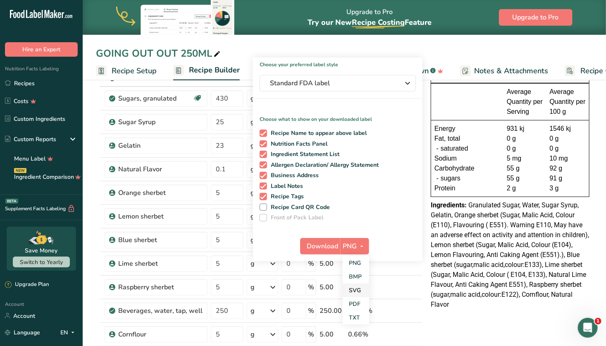
click at [354, 287] on link "SVG" at bounding box center [356, 290] width 26 height 14
click at [326, 240] on button "Download" at bounding box center [320, 246] width 41 height 17
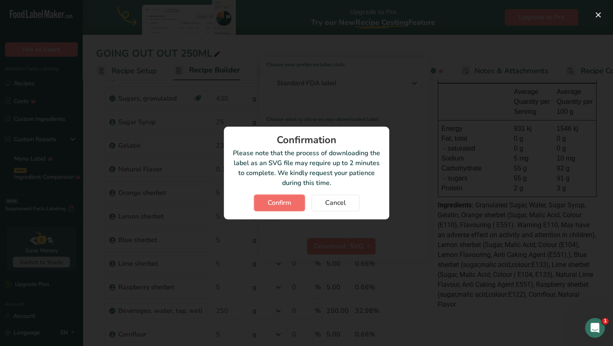
click at [284, 201] on span "Confirm" at bounding box center [279, 203] width 24 height 10
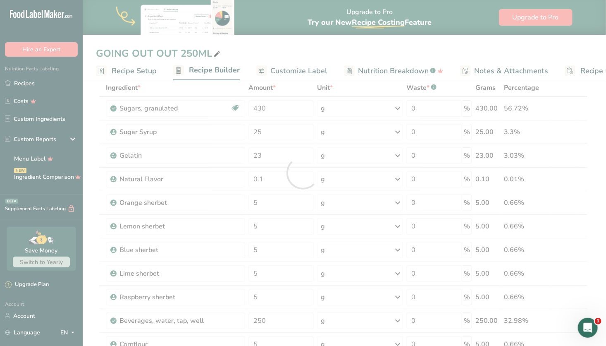
scroll to position [0, 0]
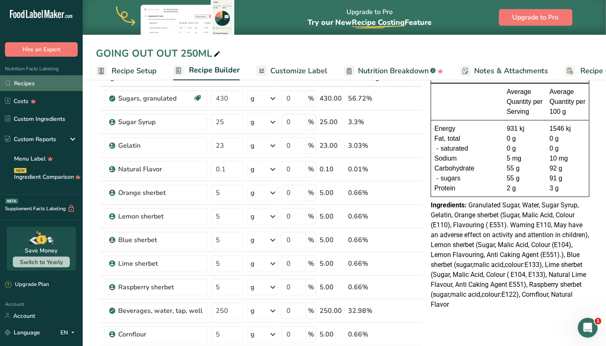
click at [51, 86] on link "Recipes" at bounding box center [41, 83] width 83 height 16
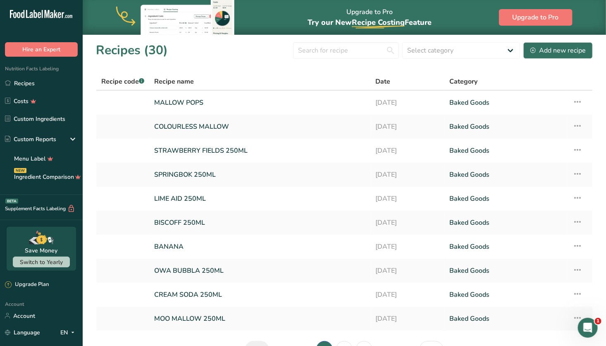
scroll to position [51, 0]
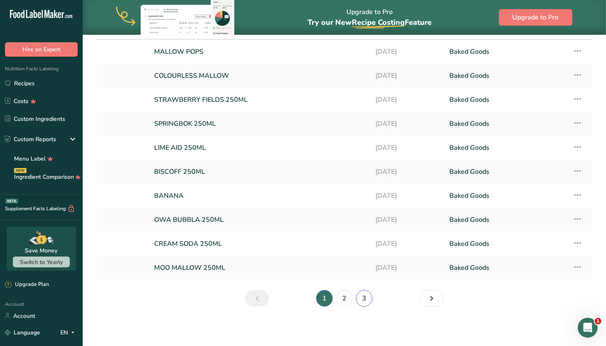
click at [370, 298] on link "3" at bounding box center [364, 298] width 17 height 17
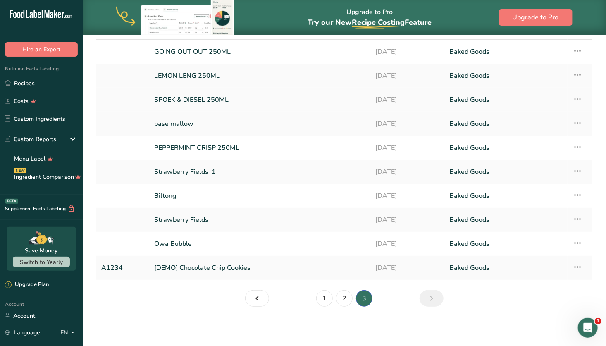
scroll to position [11, 0]
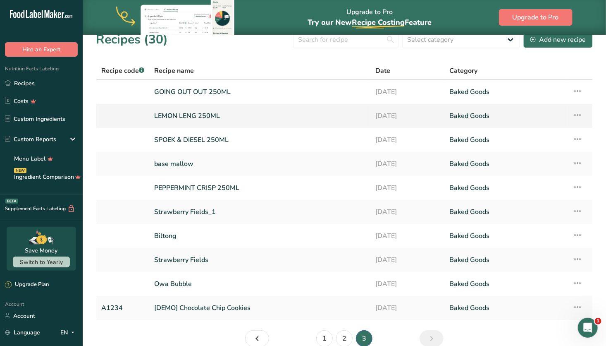
click at [207, 116] on link "LEMON LENG 250ML" at bounding box center [259, 115] width 211 height 17
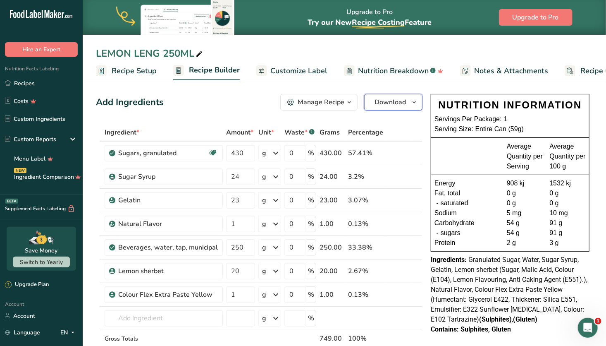
click at [393, 98] on span "Download" at bounding box center [389, 102] width 31 height 10
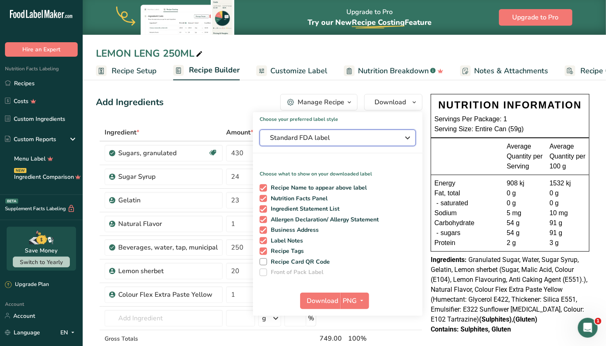
click at [338, 133] on span "Standard FDA label" at bounding box center [332, 138] width 124 height 10
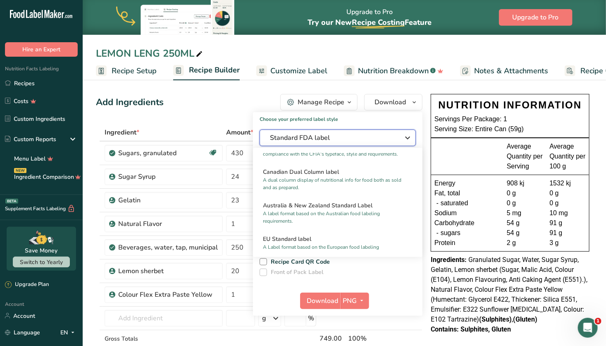
scroll to position [365, 0]
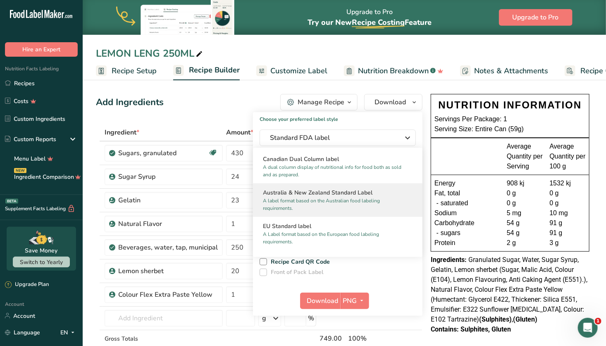
click at [342, 197] on h2 "Australia & New Zealand Standard Label" at bounding box center [338, 192] width 150 height 9
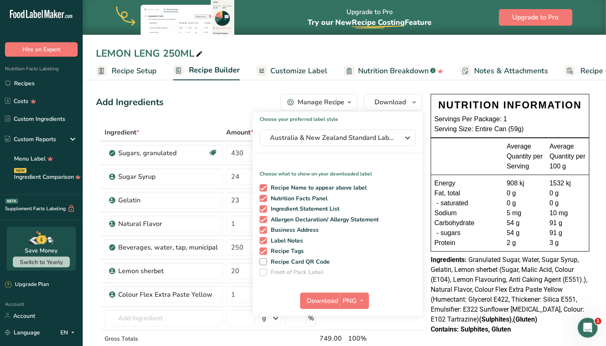
scroll to position [16, 0]
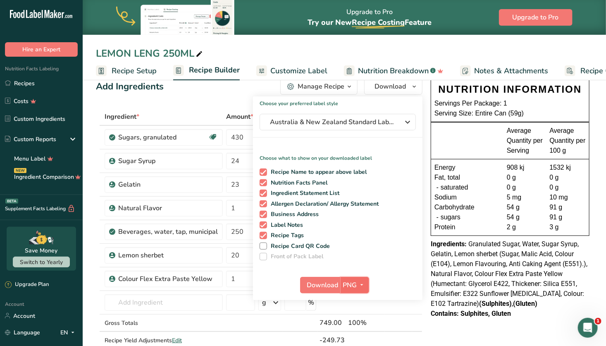
click at [352, 285] on span "PNG" at bounding box center [350, 285] width 14 height 10
click at [356, 331] on link "SVG" at bounding box center [356, 329] width 26 height 14
click at [329, 282] on span "Download" at bounding box center [322, 285] width 31 height 10
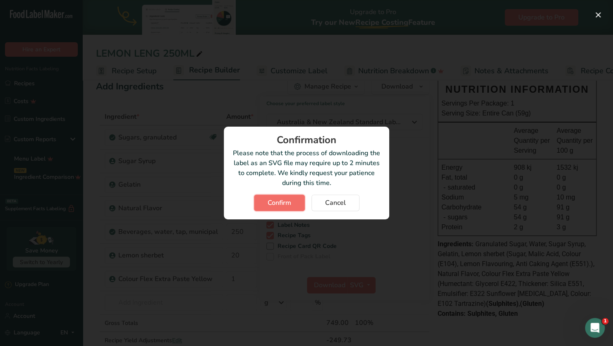
click at [291, 205] on span "Confirm" at bounding box center [279, 203] width 24 height 10
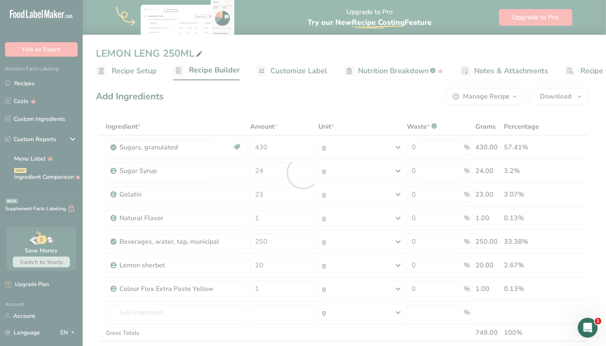
scroll to position [0, 0]
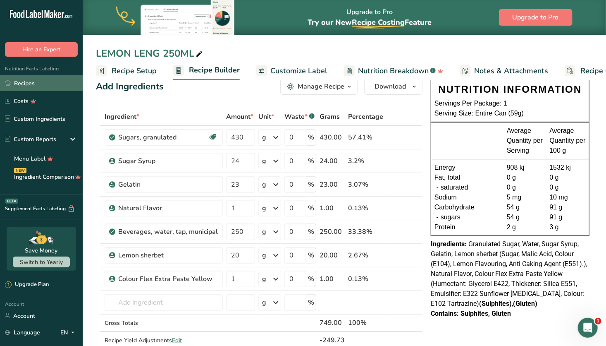
click at [43, 81] on link "Recipes" at bounding box center [41, 83] width 83 height 16
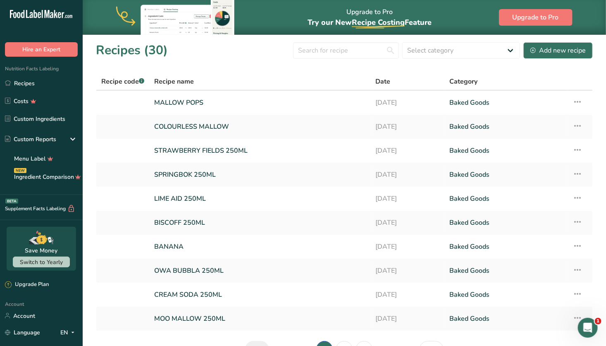
scroll to position [51, 0]
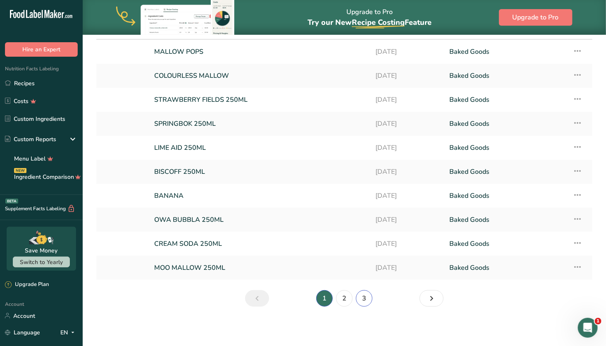
click at [366, 299] on link "3" at bounding box center [364, 298] width 17 height 17
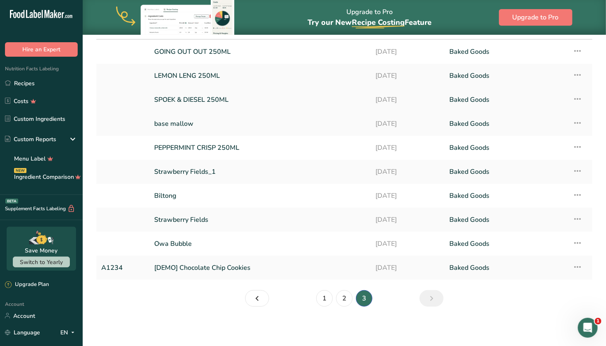
click at [246, 96] on link "SPOEK & DIESEL 250ML" at bounding box center [259, 99] width 211 height 17
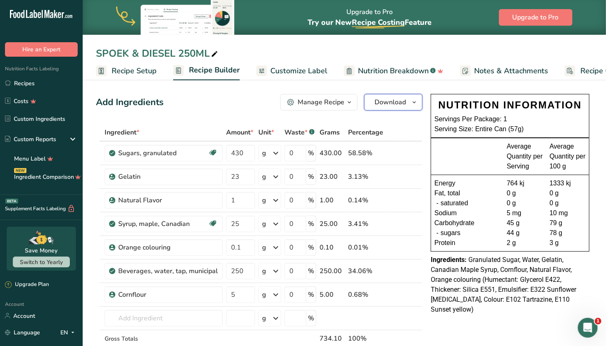
click at [391, 105] on span "Download" at bounding box center [389, 102] width 31 height 10
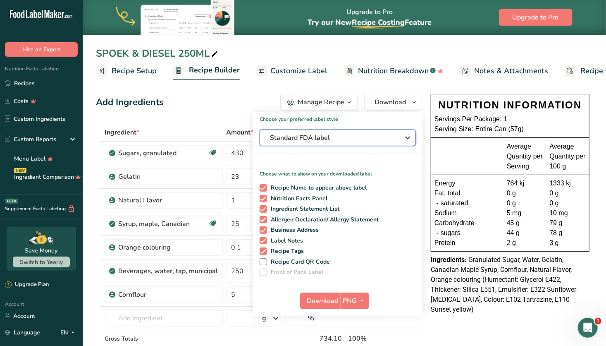
click at [353, 136] on span "Standard FDA label" at bounding box center [332, 138] width 124 height 10
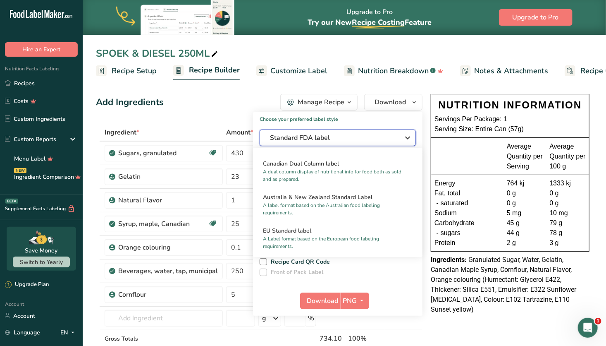
scroll to position [389, 0]
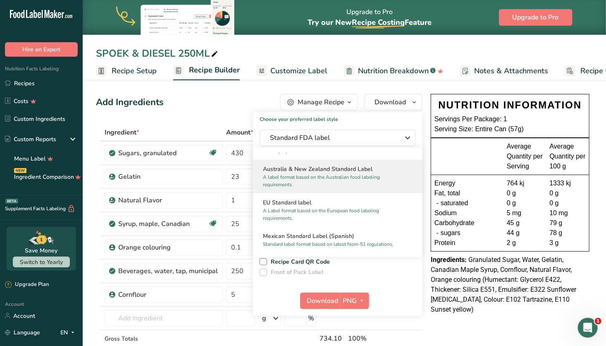
click at [334, 188] on p "A label format based on the Australian food labeling requirements." at bounding box center [334, 180] width 142 height 15
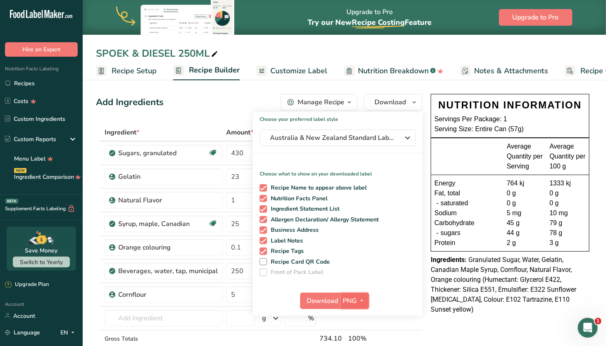
click at [355, 300] on span "PNG" at bounding box center [350, 301] width 14 height 10
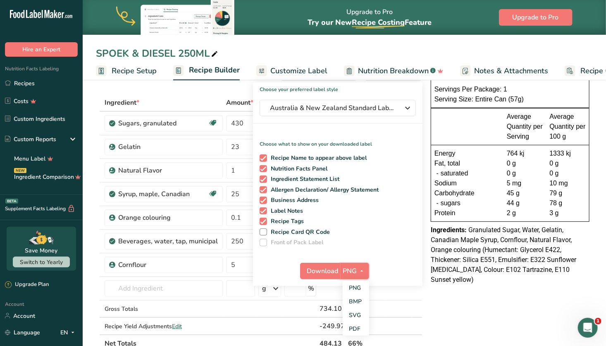
scroll to position [31, 0]
click at [355, 314] on link "SVG" at bounding box center [356, 314] width 26 height 14
click at [321, 270] on span "Download" at bounding box center [322, 270] width 31 height 10
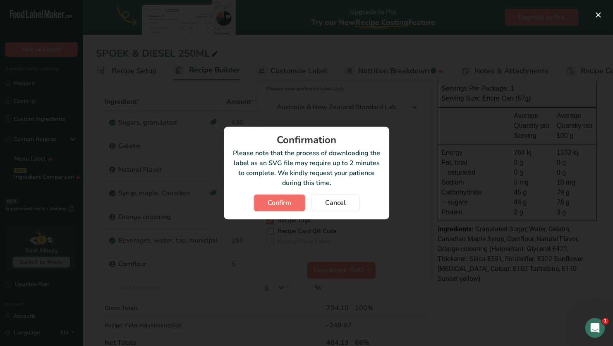
click at [291, 206] on span "Confirm" at bounding box center [279, 203] width 24 height 10
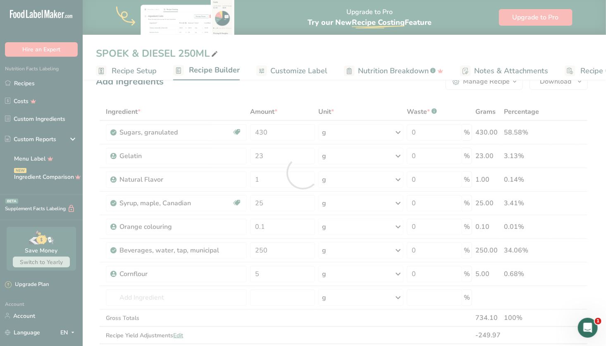
scroll to position [0, 0]
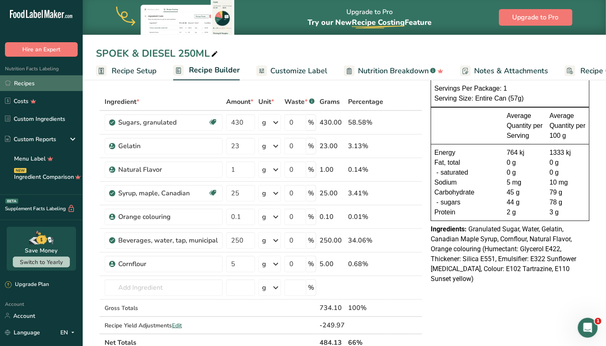
click at [45, 81] on link "Recipes" at bounding box center [41, 83] width 83 height 16
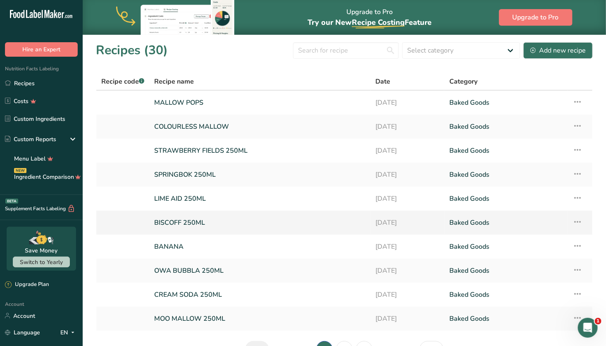
scroll to position [51, 0]
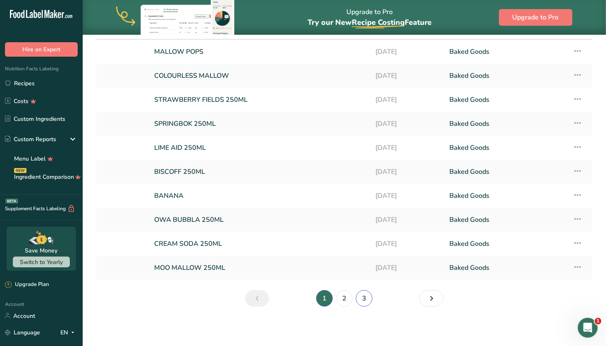
click at [365, 299] on link "3" at bounding box center [364, 298] width 17 height 17
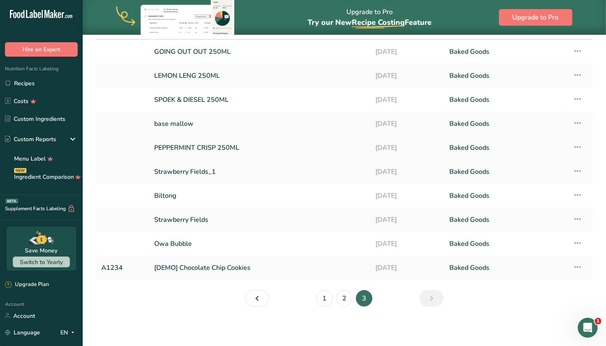
click at [278, 141] on link "PEPPERMINT CRISP 250ML" at bounding box center [259, 147] width 211 height 17
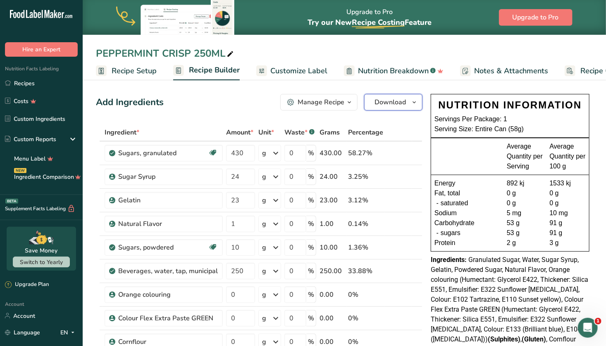
click at [399, 101] on span "Download" at bounding box center [389, 102] width 31 height 10
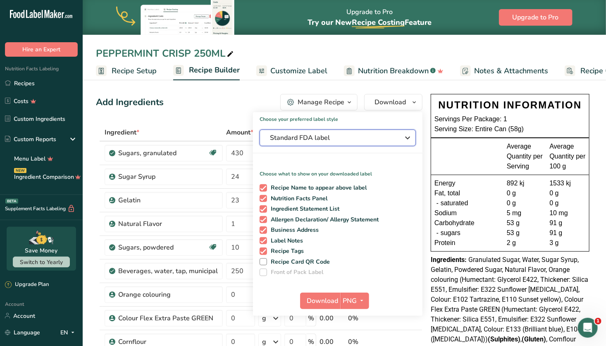
click at [351, 139] on span "Standard FDA label" at bounding box center [332, 138] width 124 height 10
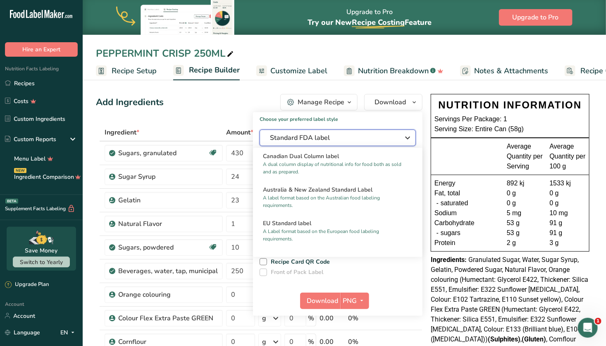
scroll to position [369, 0]
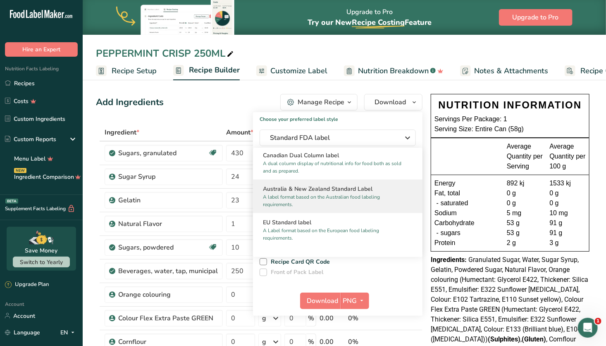
click at [328, 203] on p "A label format based on the Australian food labeling requirements." at bounding box center [334, 200] width 142 height 15
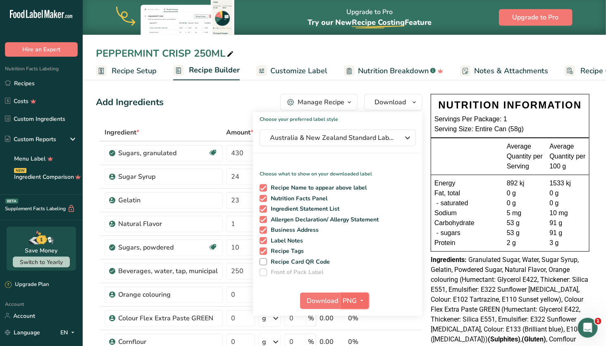
click at [355, 299] on span "PNG" at bounding box center [350, 301] width 14 height 10
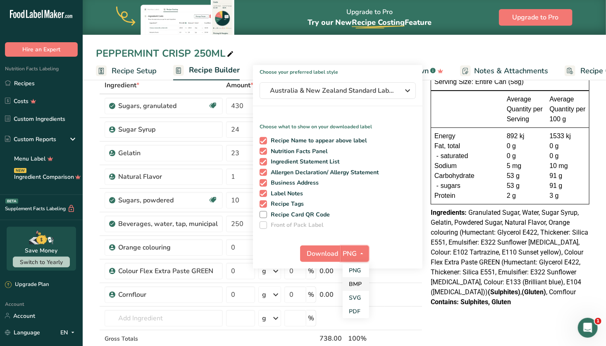
scroll to position [48, 0]
click at [352, 293] on link "SVG" at bounding box center [356, 297] width 26 height 14
click at [324, 251] on span "Download" at bounding box center [322, 253] width 31 height 10
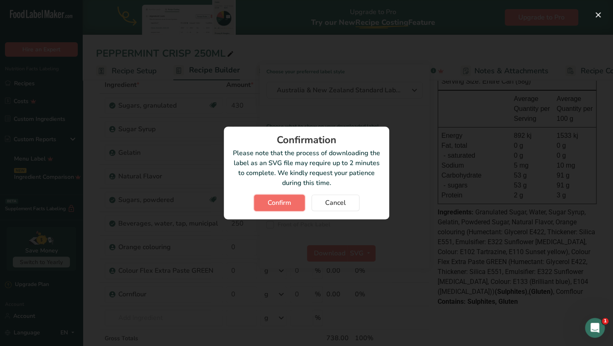
click at [288, 200] on span "Confirm" at bounding box center [279, 203] width 24 height 10
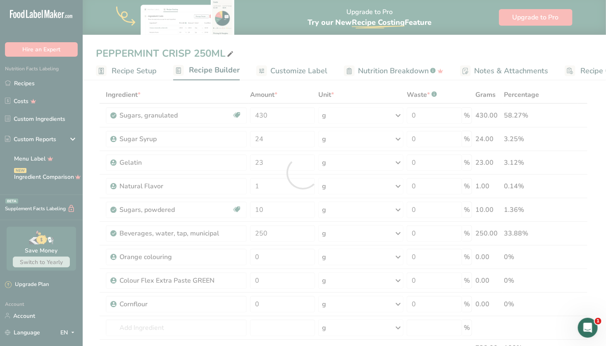
scroll to position [0, 0]
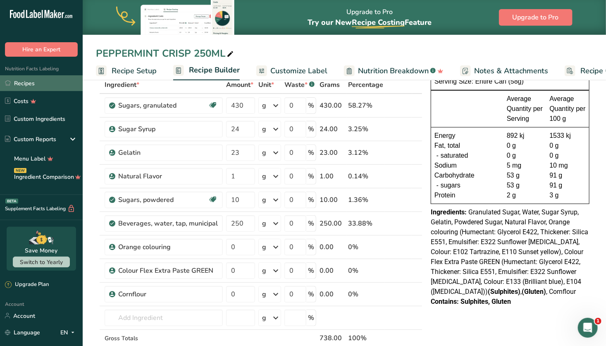
click at [60, 84] on link "Recipes" at bounding box center [41, 83] width 83 height 16
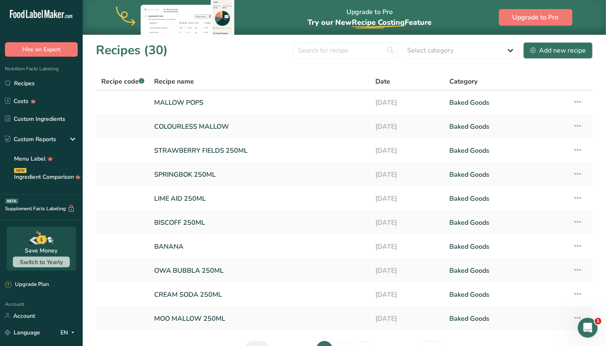
scroll to position [51, 0]
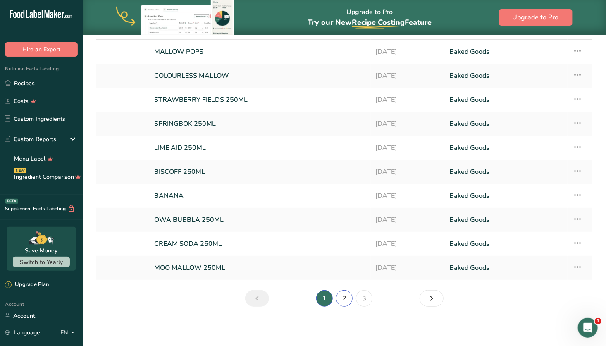
click at [344, 296] on link "2" at bounding box center [344, 298] width 17 height 17
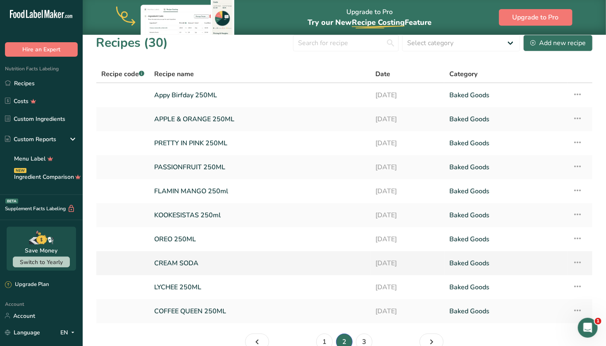
scroll to position [51, 0]
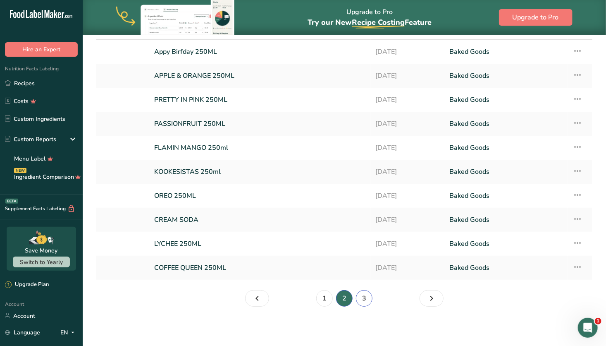
click at [364, 300] on link "3" at bounding box center [364, 298] width 17 height 17
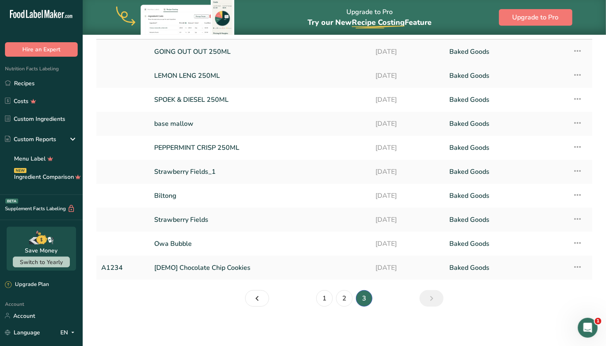
click at [311, 46] on link "GOING OUT OUT 250ML" at bounding box center [259, 51] width 211 height 17
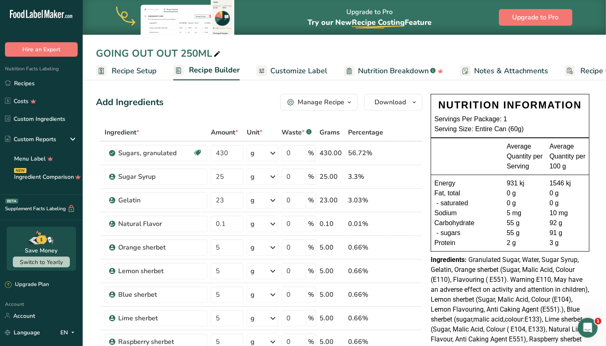
click at [312, 69] on span "Customize Label" at bounding box center [298, 70] width 57 height 11
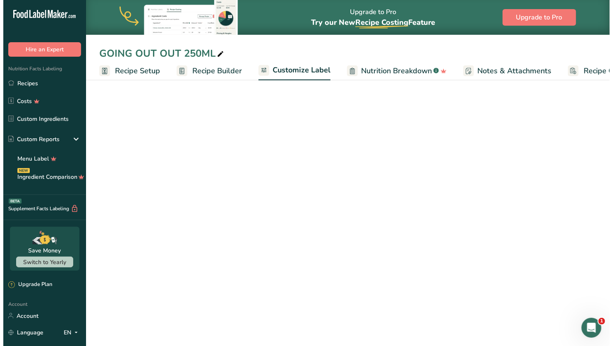
scroll to position [0, 45]
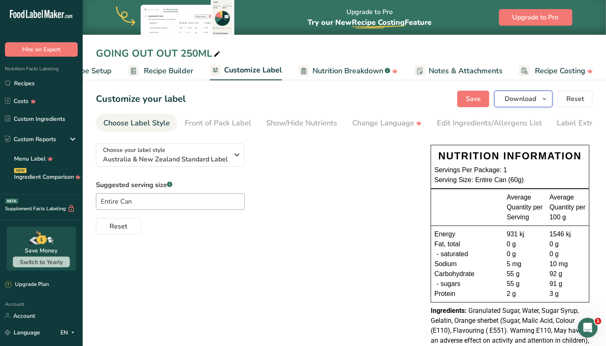
click at [513, 100] on span "Download" at bounding box center [520, 99] width 31 height 10
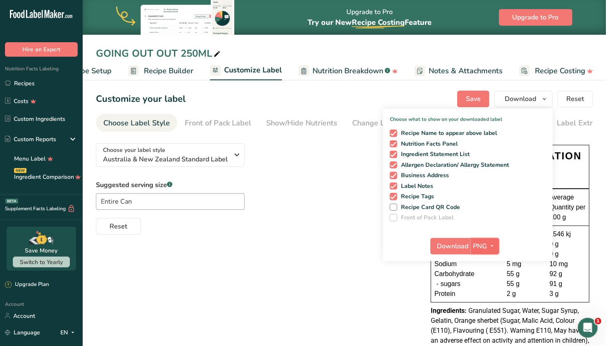
click at [488, 246] on span "button" at bounding box center [492, 246] width 10 height 10
click at [489, 290] on link "SVG" at bounding box center [486, 290] width 26 height 14
click at [460, 243] on span "Download" at bounding box center [452, 246] width 31 height 10
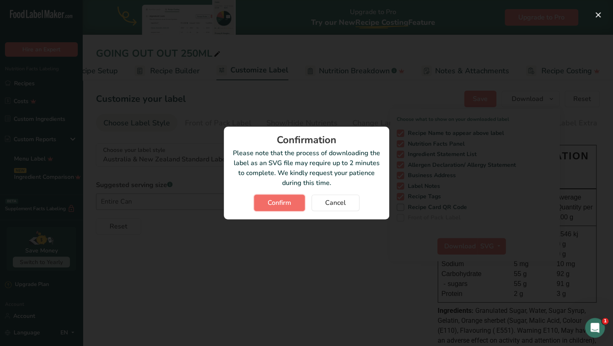
click at [289, 203] on span "Confirm" at bounding box center [279, 203] width 24 height 10
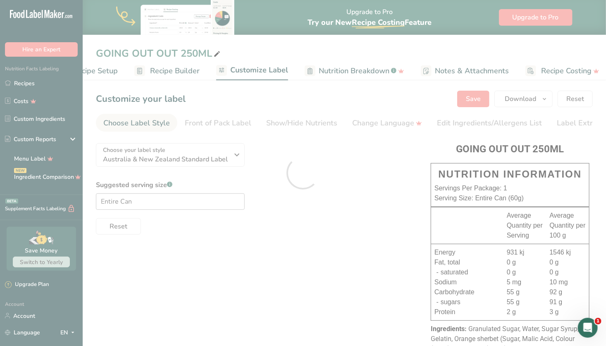
scroll to position [0, 0]
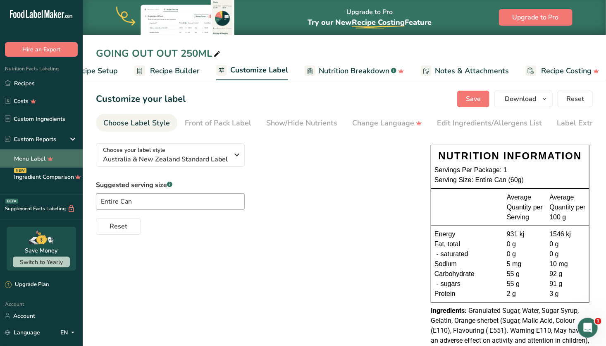
click at [39, 159] on link "Menu Label" at bounding box center [41, 158] width 83 height 18
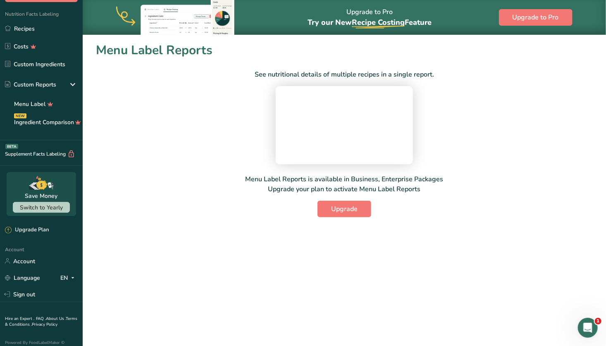
scroll to position [64, 0]
